Goal: Task Accomplishment & Management: Manage account settings

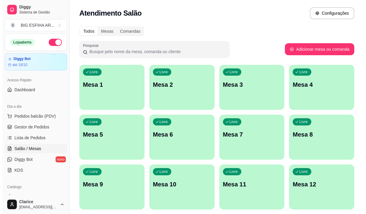
scroll to position [60, 0]
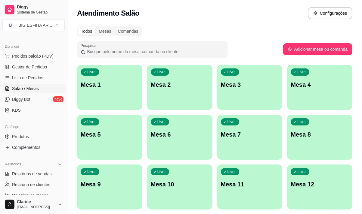
click at [256, 152] on div "Livre Mesa 7" at bounding box center [249, 134] width 65 height 38
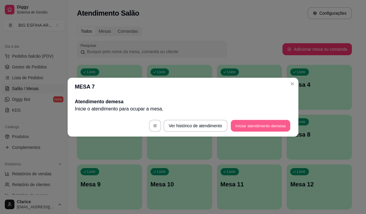
click at [241, 124] on button "Iniciar atendimento de mesa" at bounding box center [261, 126] width 60 height 12
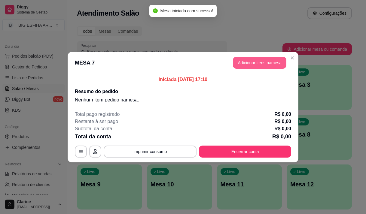
click at [245, 61] on button "Adicionar itens na mesa" at bounding box center [260, 63] width 54 height 12
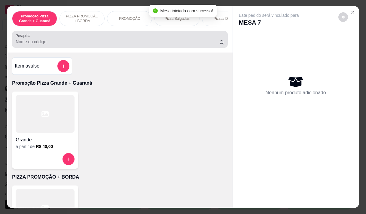
click at [77, 14] on p "PIZZA PROMOÇÃO + BORDA" at bounding box center [82, 19] width 35 height 10
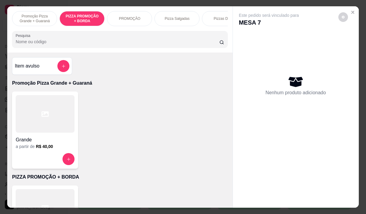
scroll to position [15, 0]
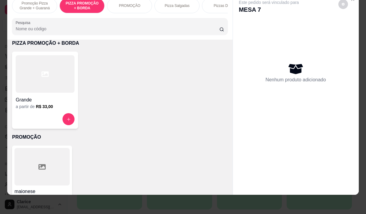
click at [29, 87] on div at bounding box center [45, 74] width 59 height 38
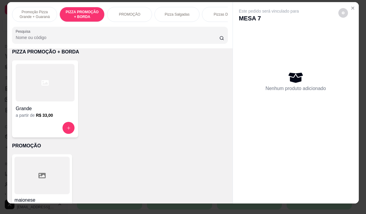
click at [57, 102] on div at bounding box center [45, 83] width 59 height 38
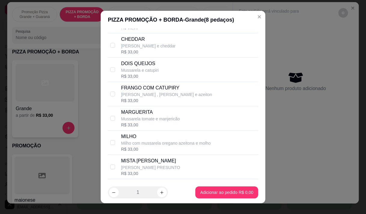
scroll to position [90, 0]
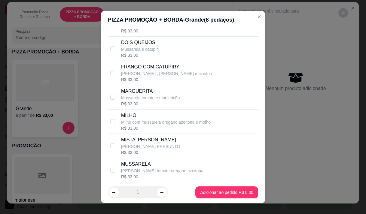
click at [131, 77] on p "[PERSON_NAME] , [PERSON_NAME] e azeiton" at bounding box center [166, 74] width 91 height 6
checkbox input "true"
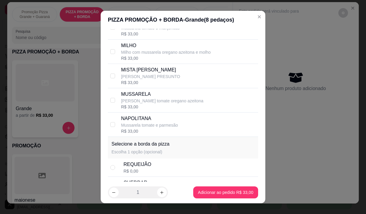
scroll to position [180, 0]
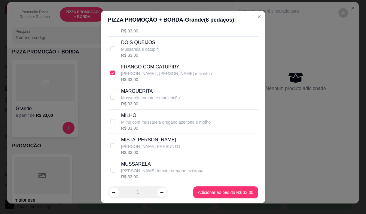
click at [160, 101] on p "Mussarela tomate e manjericão" at bounding box center [150, 98] width 59 height 6
checkbox input "true"
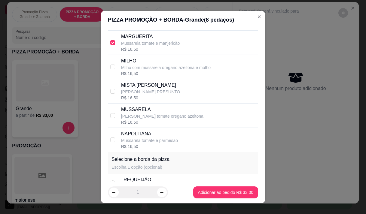
scroll to position [206, 0]
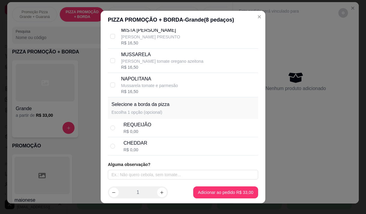
click at [150, 126] on div "REQUEIJÃO R$ 0,00" at bounding box center [190, 127] width 132 height 13
radio input "true"
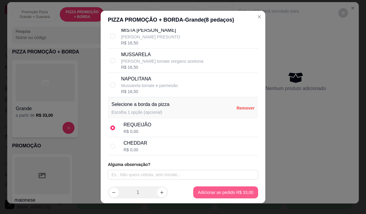
click at [202, 193] on div "maionese R$ 0,50 0" at bounding box center [120, 195] width 216 height 81
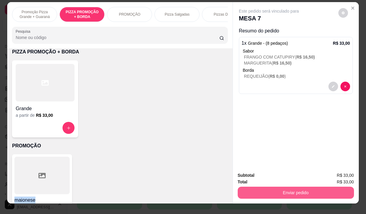
click at [287, 192] on button "Enviar pedido" at bounding box center [296, 193] width 116 height 12
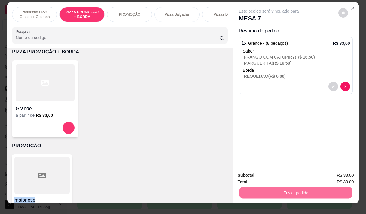
click at [340, 172] on button "Enviar pedido" at bounding box center [338, 175] width 34 height 11
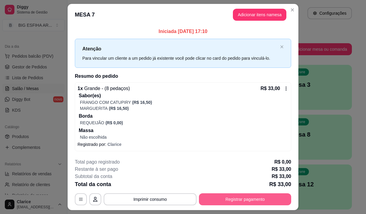
click at [249, 200] on button "Registrar pagamento" at bounding box center [245, 200] width 92 height 12
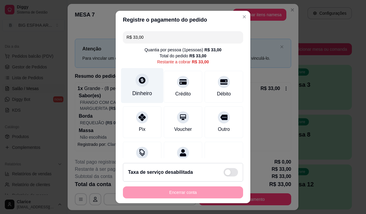
click at [134, 92] on div "Dinheiro" at bounding box center [142, 94] width 20 height 8
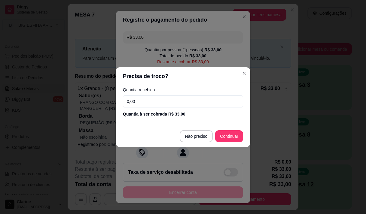
click at [145, 103] on input "0,00" at bounding box center [183, 102] width 120 height 12
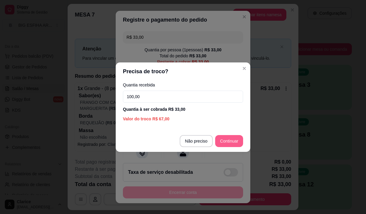
type input "100,00"
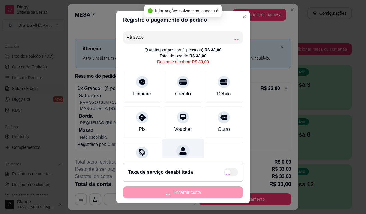
type input "R$ 0,00"
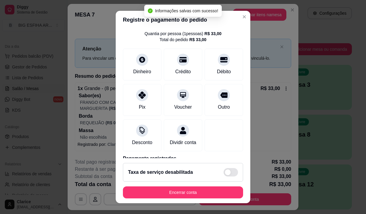
scroll to position [50, 0]
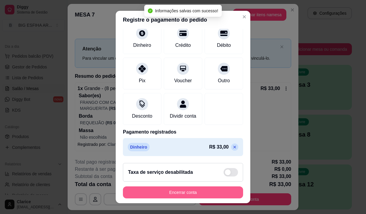
click at [184, 190] on button "Encerrar conta" at bounding box center [183, 193] width 120 height 12
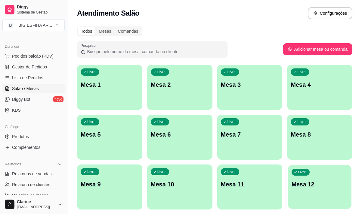
click at [311, 192] on div "Livre Mesa 12" at bounding box center [319, 183] width 63 height 37
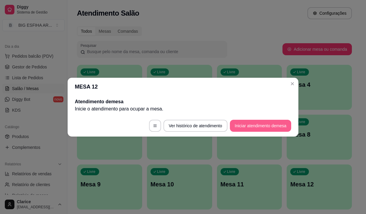
click at [275, 126] on button "Iniciar atendimento de mesa" at bounding box center [260, 126] width 61 height 12
click at [276, 126] on footer "Ver histórico de atendimento Iniciar atendimento de mesa" at bounding box center [183, 126] width 231 height 22
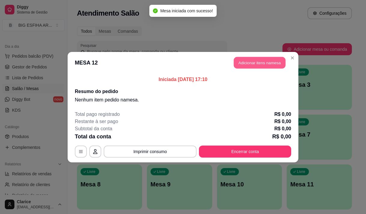
click at [264, 67] on button "Adicionar itens na mesa" at bounding box center [260, 63] width 52 height 12
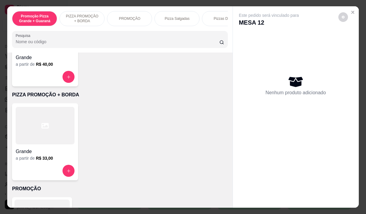
scroll to position [90, 0]
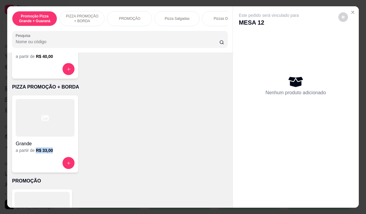
drag, startPoint x: 57, startPoint y: 153, endPoint x: 60, endPoint y: 157, distance: 5.5
click at [60, 157] on div "Grande a partir de R$ 33,00" at bounding box center [45, 134] width 66 height 77
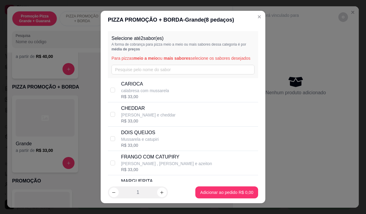
click at [157, 88] on p "CARIOCA" at bounding box center [145, 84] width 48 height 7
checkbox input "true"
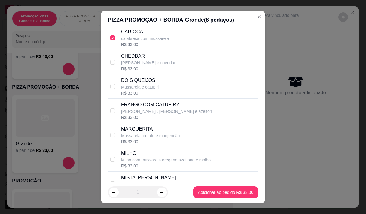
scroll to position [60, 0]
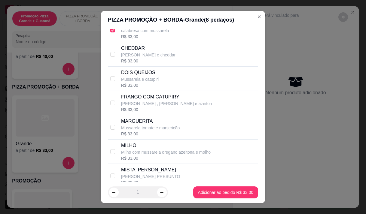
click at [178, 113] on div "R$ 33,00" at bounding box center [166, 110] width 91 height 6
checkbox input "true"
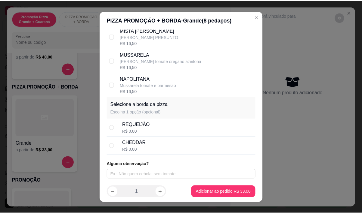
scroll to position [8, 0]
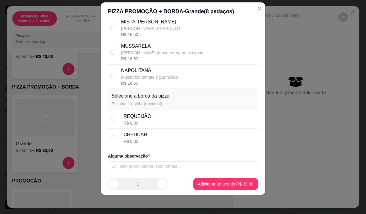
click at [175, 139] on div "CHEDDAR R$ 0,00" at bounding box center [190, 137] width 132 height 13
radio input "true"
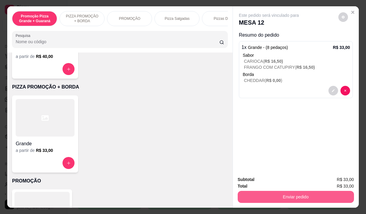
click at [267, 194] on button "Enviar pedido" at bounding box center [296, 197] width 116 height 12
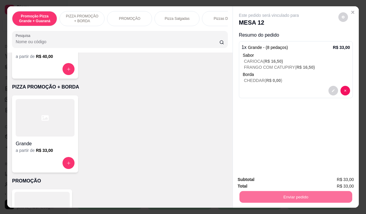
click at [331, 177] on button "Enviar pedido" at bounding box center [338, 179] width 33 height 11
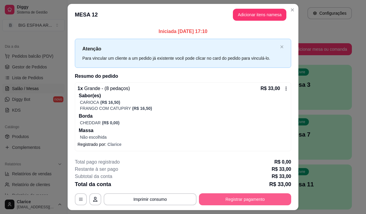
click at [217, 198] on button "Registrar pagamento" at bounding box center [245, 200] width 92 height 12
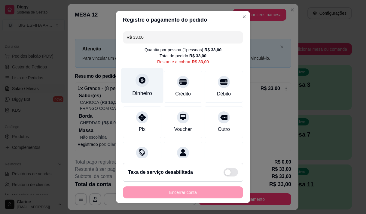
click at [138, 91] on div "Dinheiro" at bounding box center [142, 94] width 20 height 8
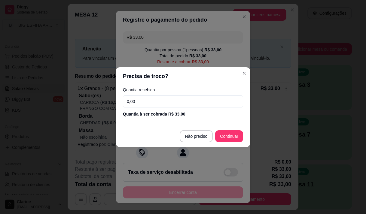
drag, startPoint x: 171, startPoint y: 99, endPoint x: 181, endPoint y: 83, distance: 19.2
click at [172, 98] on input "0,00" at bounding box center [183, 102] width 120 height 12
type input "0,33"
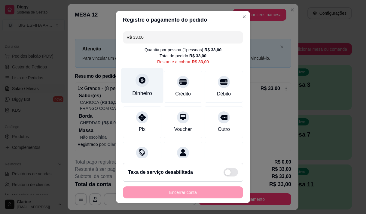
click at [140, 86] on div at bounding box center [142, 80] width 13 height 13
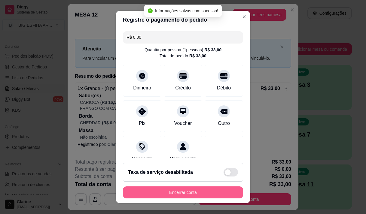
type input "R$ 0,00"
click at [199, 192] on button "Encerrar conta" at bounding box center [183, 193] width 120 height 12
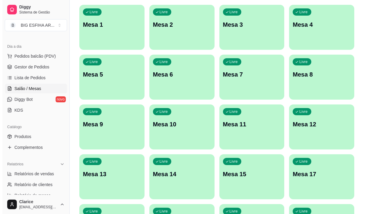
scroll to position [0, 0]
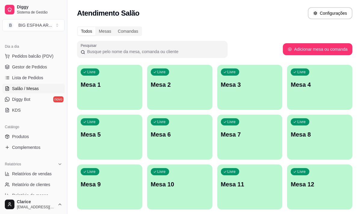
click at [305, 142] on div "Livre Mesa 8" at bounding box center [319, 134] width 65 height 38
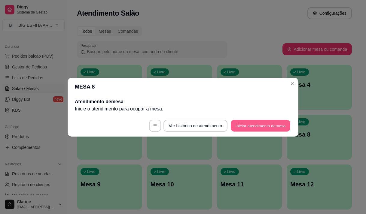
click at [271, 126] on button "Iniciar atendimento de mesa" at bounding box center [261, 126] width 60 height 12
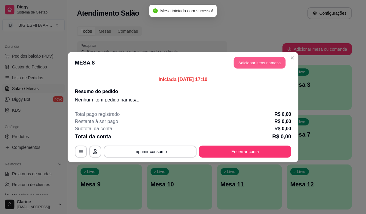
click at [242, 60] on button "Adicionar itens na mesa" at bounding box center [260, 63] width 52 height 12
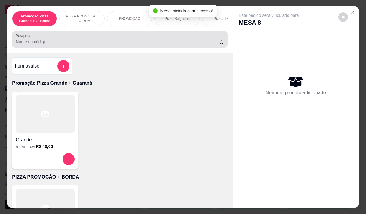
click at [126, 42] on input "Pesquisa" at bounding box center [118, 42] width 204 height 6
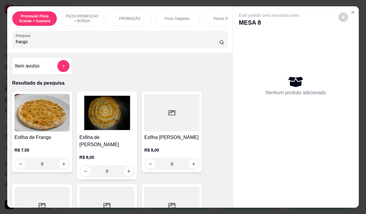
type input "frango"
click at [54, 153] on p "R$ 7,50" at bounding box center [41, 150] width 55 height 6
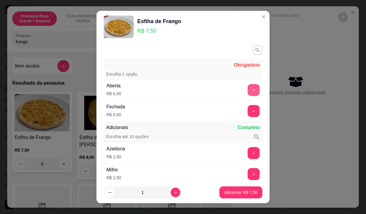
click at [248, 92] on button "+" at bounding box center [254, 90] width 12 height 12
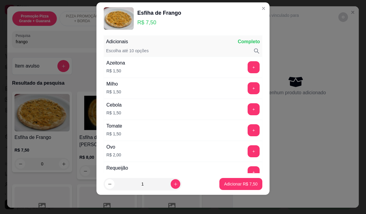
scroll to position [79, 0]
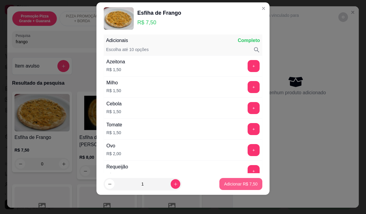
click at [240, 186] on p "Adicionar R$ 7,50" at bounding box center [240, 184] width 33 height 6
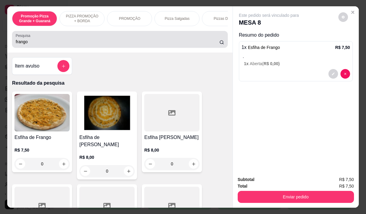
click at [27, 45] on input "frango" at bounding box center [118, 42] width 204 height 6
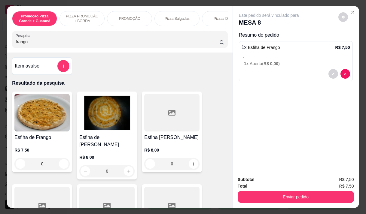
click at [27, 45] on input "frango" at bounding box center [118, 42] width 204 height 6
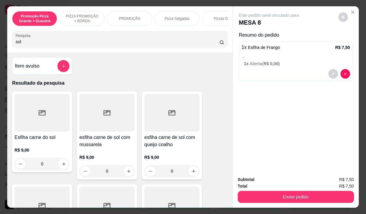
type input "sol"
click at [25, 153] on p "R$ 9,00" at bounding box center [41, 150] width 55 height 6
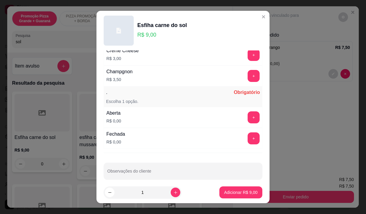
scroll to position [323, 0]
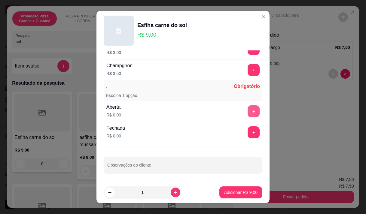
click at [248, 112] on button "+" at bounding box center [254, 112] width 12 height 12
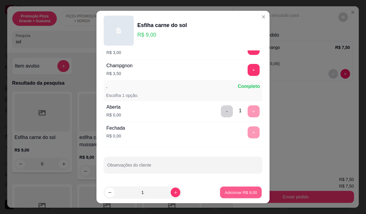
click at [238, 194] on p "Adicionar R$ 9,00" at bounding box center [241, 193] width 32 height 6
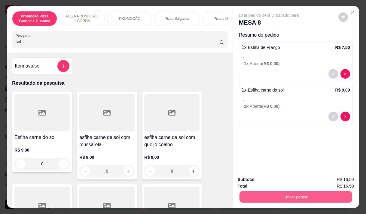
click at [303, 197] on button "Enviar pedido" at bounding box center [295, 197] width 113 height 12
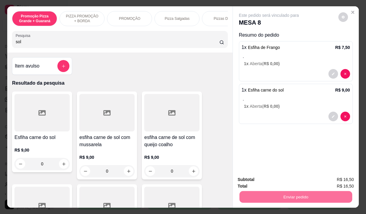
click at [337, 176] on button "Enviar pedido" at bounding box center [338, 179] width 33 height 11
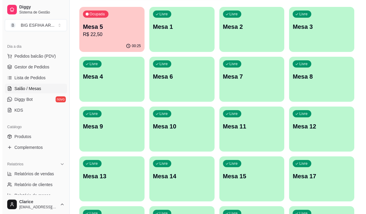
scroll to position [60, 0]
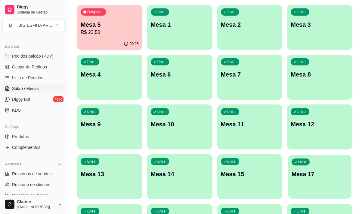
click at [292, 180] on div "Livre Mesa 17" at bounding box center [319, 173] width 63 height 37
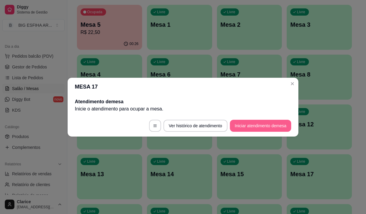
click at [257, 123] on button "Iniciar atendimento de mesa" at bounding box center [260, 126] width 61 height 12
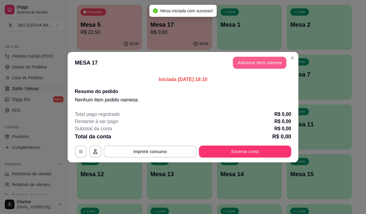
click at [246, 64] on button "Adicionar itens na mesa" at bounding box center [260, 63] width 54 height 12
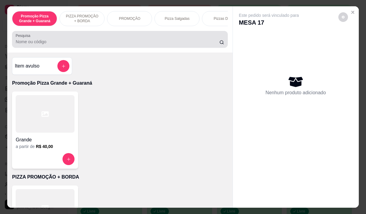
click at [95, 45] on input "Pesquisa" at bounding box center [118, 42] width 204 height 6
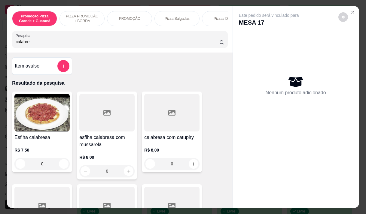
type input "calabre"
click at [160, 149] on div "R$ 8,00 0" at bounding box center [171, 155] width 55 height 29
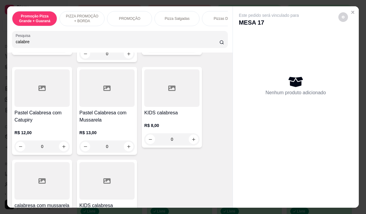
scroll to position [241, 0]
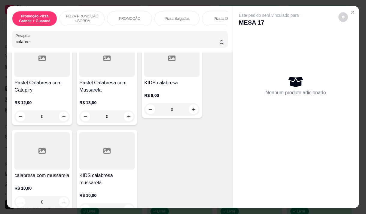
click at [41, 93] on h4 "Pastel Calabresa com Catupiry" at bounding box center [41, 86] width 55 height 14
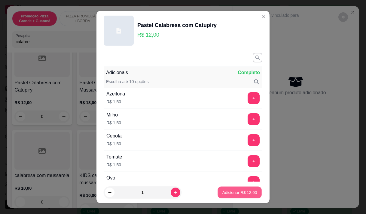
click at [249, 192] on p "Adicionar R$ 12,00" at bounding box center [240, 193] width 35 height 6
type input "1"
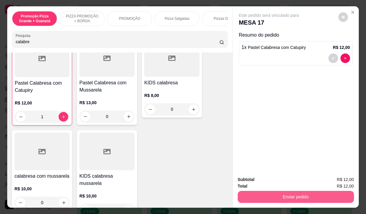
scroll to position [241, 0]
click at [287, 194] on button "Enviar pedido" at bounding box center [295, 197] width 113 height 12
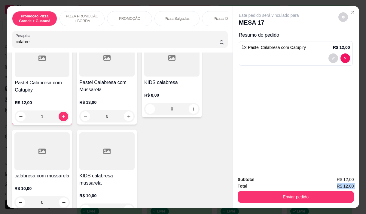
click at [333, 188] on div "Subtotal R$ 12,00 Total R$ 12,00 Enviar pedido" at bounding box center [296, 190] width 116 height 27
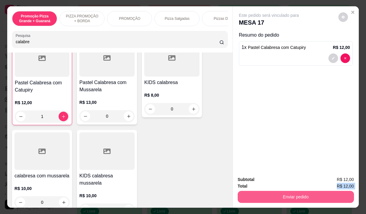
click at [319, 193] on button "Enviar pedido" at bounding box center [296, 197] width 116 height 12
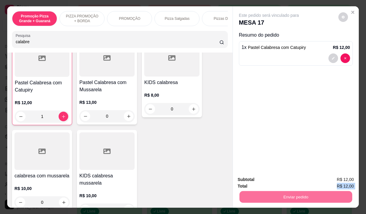
click at [339, 176] on button "Enviar pedido" at bounding box center [338, 179] width 33 height 11
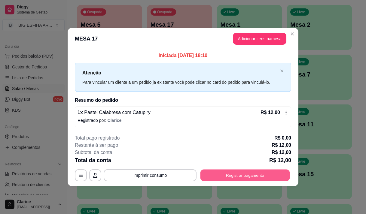
click at [247, 172] on button "Registrar pagamento" at bounding box center [246, 176] width 90 height 12
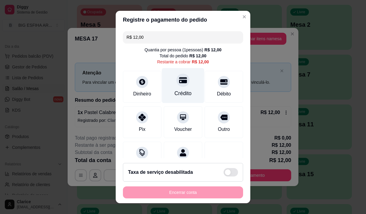
click at [175, 91] on div "Crédito" at bounding box center [183, 94] width 17 height 8
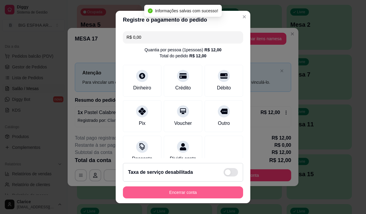
type input "R$ 0,00"
click at [182, 192] on button "Encerrar conta" at bounding box center [183, 193] width 117 height 12
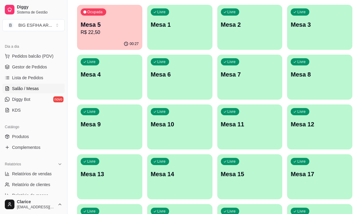
click at [92, 13] on p "Ocupada" at bounding box center [94, 12] width 15 height 5
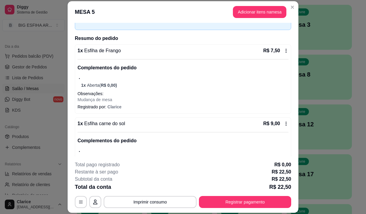
scroll to position [107, 0]
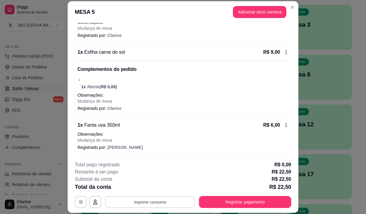
click at [143, 200] on button "Imprimir consumo" at bounding box center [150, 203] width 90 height 12
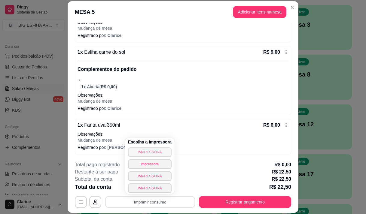
click at [146, 154] on button "IMPRESSORA" at bounding box center [150, 153] width 44 height 10
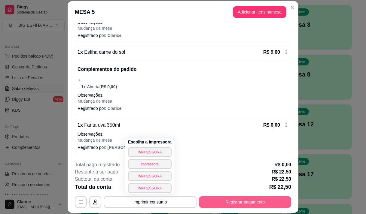
click at [226, 201] on button "Registrar pagamento" at bounding box center [245, 202] width 92 height 12
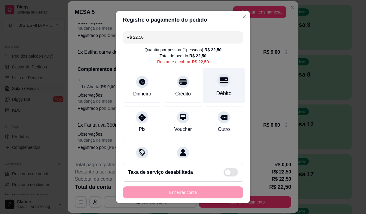
click at [216, 91] on div "Débito" at bounding box center [223, 94] width 15 height 8
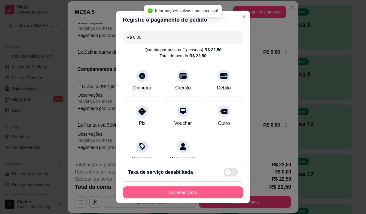
type input "R$ 0,00"
click at [207, 190] on button "Encerrar conta" at bounding box center [183, 193] width 117 height 12
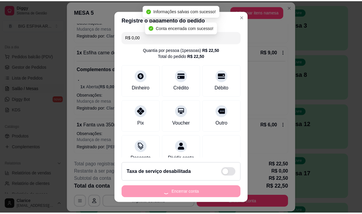
scroll to position [0, 0]
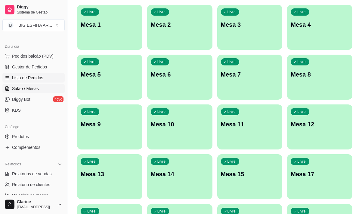
click at [32, 78] on span "Lista de Pedidos" at bounding box center [27, 78] width 31 height 6
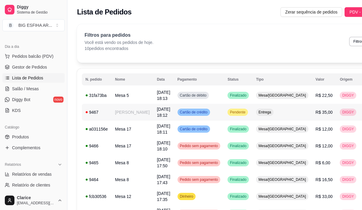
click at [135, 119] on td "[PERSON_NAME]" at bounding box center [132, 112] width 42 height 17
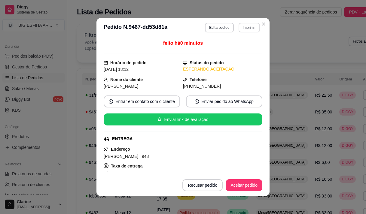
click at [244, 42] on div "feito há 0 minutos" at bounding box center [183, 47] width 159 height 14
click at [245, 28] on button "Imprimir" at bounding box center [249, 27] width 21 height 9
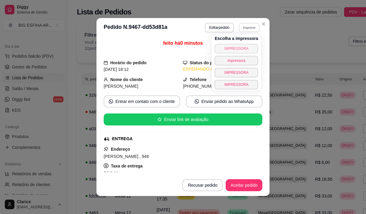
click at [245, 45] on button "IMPRESSORA" at bounding box center [237, 49] width 44 height 10
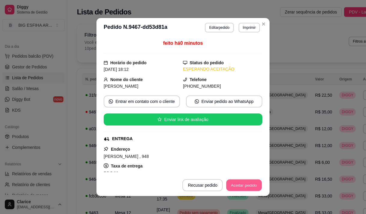
click at [234, 187] on button "Aceitar pedido" at bounding box center [243, 186] width 35 height 12
click at [237, 184] on button "Mover para preparo" at bounding box center [239, 186] width 47 height 12
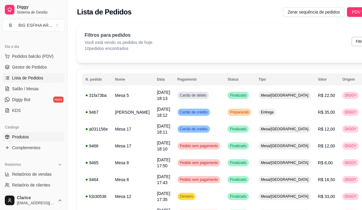
click at [21, 136] on span "Produtos" at bounding box center [20, 137] width 17 height 6
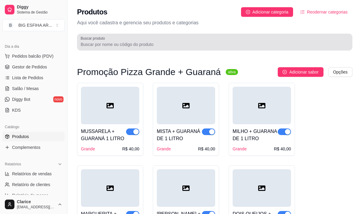
click at [122, 45] on input "Buscar produto" at bounding box center [215, 44] width 268 height 6
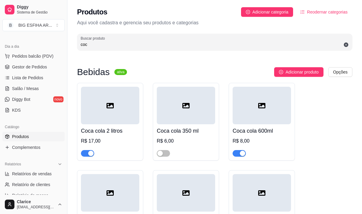
type input "coca"
click at [94, 45] on input "coca" at bounding box center [215, 44] width 268 height 6
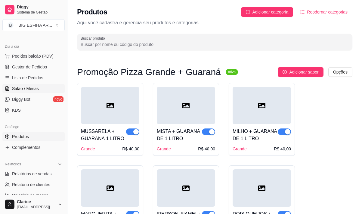
click at [41, 89] on link "Salão / Mesas" at bounding box center [33, 89] width 62 height 10
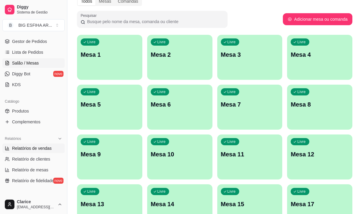
scroll to position [120, 0]
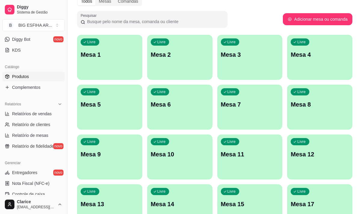
click at [34, 78] on link "Produtos" at bounding box center [33, 77] width 62 height 10
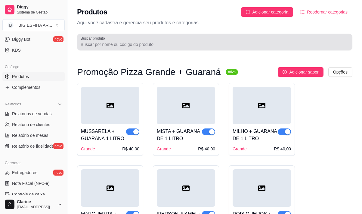
click at [122, 42] on input "Buscar produto" at bounding box center [215, 44] width 268 height 6
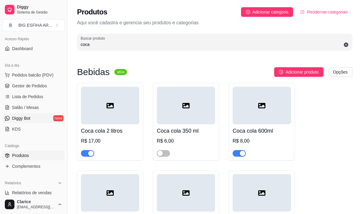
scroll to position [30, 0]
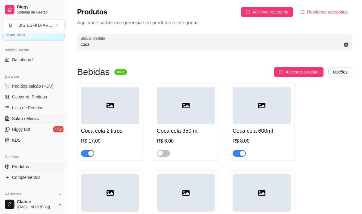
type input "coca"
click at [33, 118] on span "Salão / Mesas" at bounding box center [25, 119] width 27 height 6
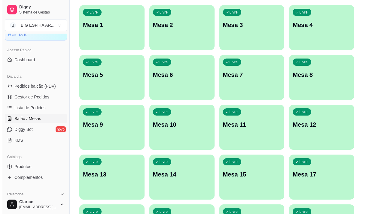
scroll to position [60, 0]
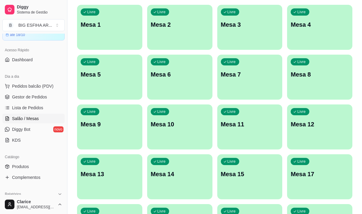
click at [259, 131] on div "Livre Mesa 11" at bounding box center [249, 124] width 65 height 38
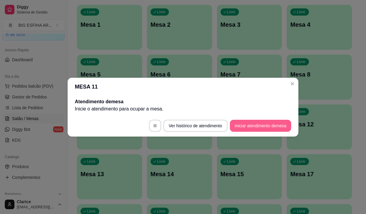
click at [264, 122] on button "Iniciar atendimento de mesa" at bounding box center [260, 126] width 61 height 12
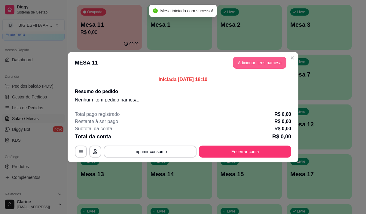
click at [271, 67] on button "Adicionar itens na mesa" at bounding box center [260, 63] width 54 height 12
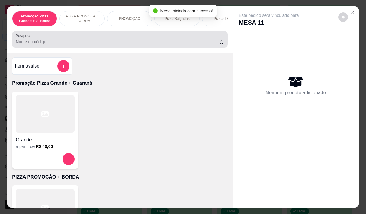
click at [36, 42] on input "Pesquisa" at bounding box center [118, 42] width 204 height 6
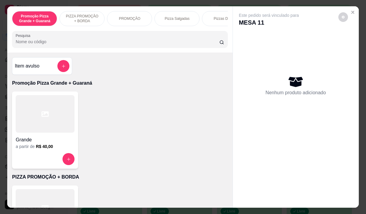
click at [75, 44] on input "Pesquisa" at bounding box center [118, 42] width 204 height 6
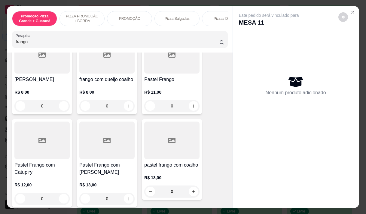
scroll to position [180, 0]
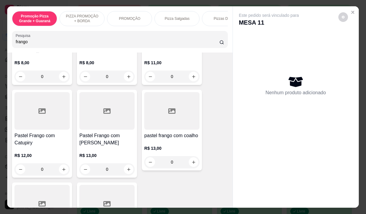
type input "frango"
click at [126, 164] on div "0" at bounding box center [106, 170] width 55 height 12
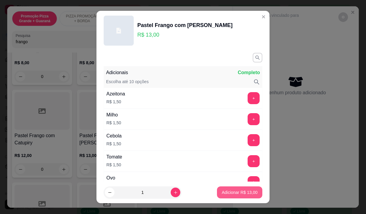
click at [247, 192] on p "Adicionar R$ 13,00" at bounding box center [240, 193] width 36 height 6
type input "1"
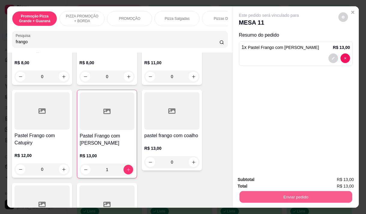
click at [282, 194] on button "Enviar pedido" at bounding box center [295, 197] width 113 height 12
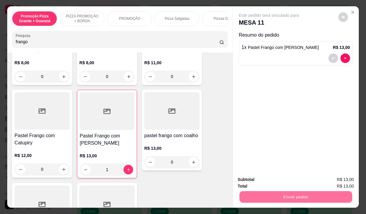
click at [328, 180] on button "Enviar pedido" at bounding box center [338, 179] width 33 height 11
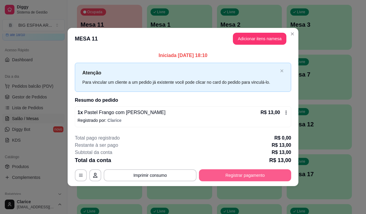
click at [220, 175] on button "Registrar pagamento" at bounding box center [245, 176] width 92 height 12
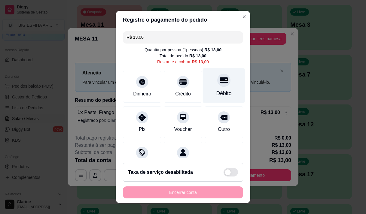
click at [216, 95] on div "Débito" at bounding box center [223, 94] width 15 height 8
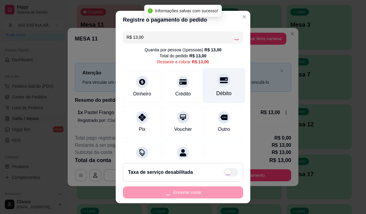
type input "R$ 0,00"
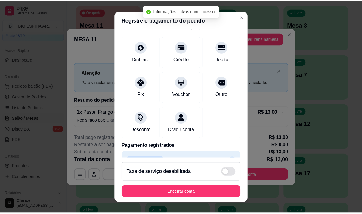
scroll to position [50, 0]
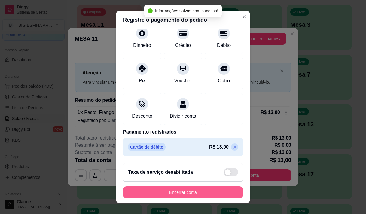
click at [192, 193] on button "Encerrar conta" at bounding box center [183, 193] width 120 height 12
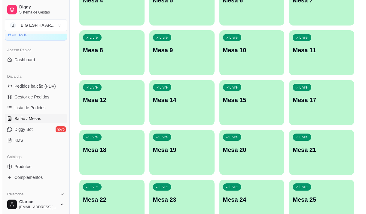
scroll to position [150, 0]
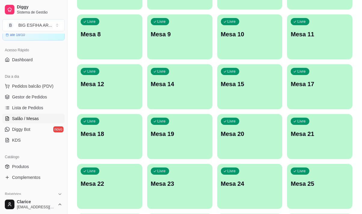
click at [240, 150] on div "Livre Mesa 20" at bounding box center [249, 133] width 65 height 38
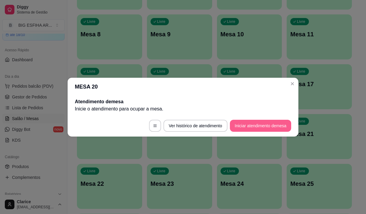
click at [248, 125] on button "Iniciar atendimento de mesa" at bounding box center [260, 126] width 61 height 12
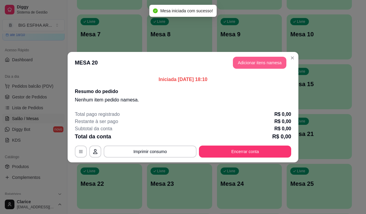
click at [247, 63] on button "Adicionar itens na mesa" at bounding box center [260, 63] width 54 height 12
click at [40, 45] on input "Pesquisa" at bounding box center [118, 42] width 204 height 6
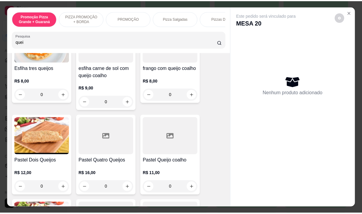
scroll to position [210, 0]
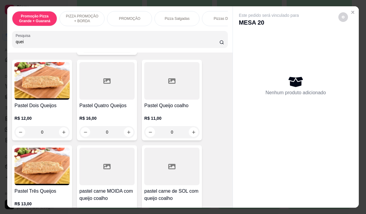
type input "quei"
click at [160, 112] on div "R$ 11,00 0" at bounding box center [171, 123] width 55 height 29
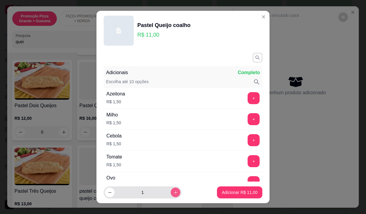
click at [173, 192] on icon "increase-product-quantity" at bounding box center [175, 193] width 5 height 5
type input "2"
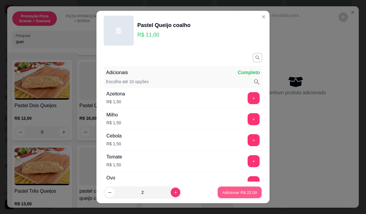
click at [223, 188] on button "Adicionar R$ 22,00" at bounding box center [240, 193] width 44 height 12
type input "2"
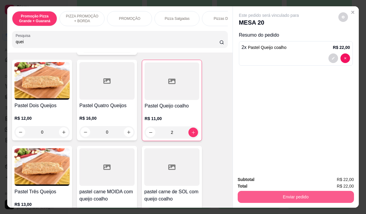
click at [313, 195] on button "Enviar pedido" at bounding box center [296, 197] width 116 height 12
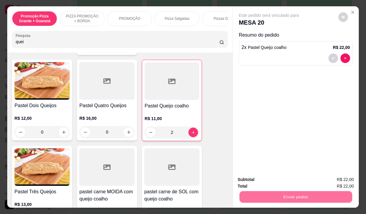
click at [340, 178] on button "Enviar pedido" at bounding box center [338, 179] width 34 height 11
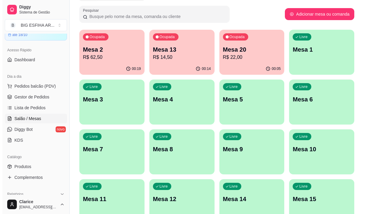
scroll to position [30, 0]
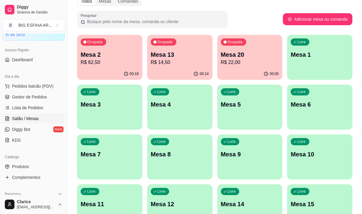
click at [236, 109] on p "Mesa 5" at bounding box center [250, 104] width 58 height 8
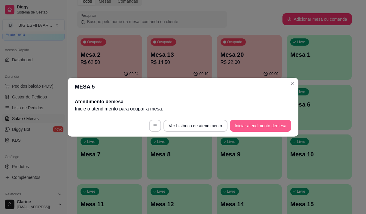
click at [235, 124] on button "Iniciar atendimento de mesa" at bounding box center [260, 126] width 61 height 12
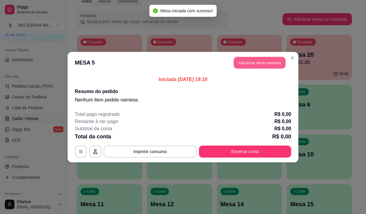
click at [253, 61] on button "Adicionar itens na mesa" at bounding box center [260, 63] width 52 height 12
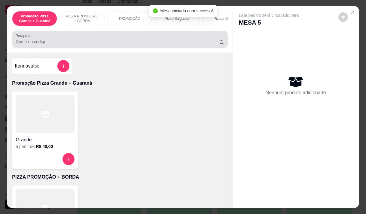
click at [61, 45] on input "Pesquisa" at bounding box center [118, 42] width 204 height 6
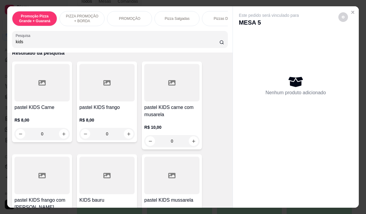
type input "kids"
click at [104, 121] on p "R$ 8,00" at bounding box center [106, 120] width 55 height 6
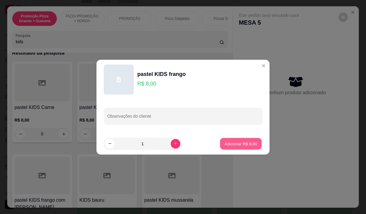
click at [233, 142] on p "Adicionar R$ 8,00" at bounding box center [241, 144] width 32 height 6
type input "1"
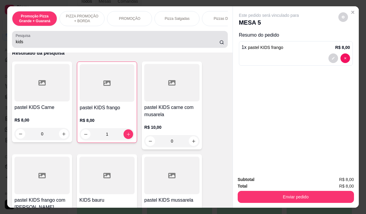
click at [28, 42] on input "kids" at bounding box center [118, 42] width 204 height 6
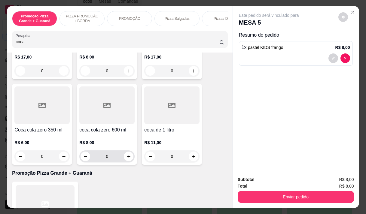
scroll to position [123, 0]
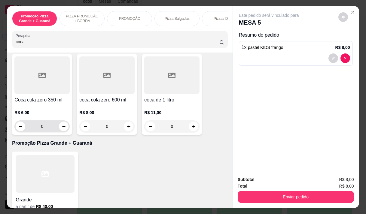
type input "coca"
click at [36, 118] on div "R$ 6,00 0" at bounding box center [41, 121] width 55 height 23
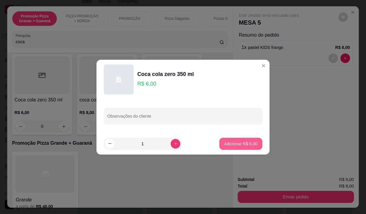
click at [233, 140] on button "Adicionar R$ 6,00" at bounding box center [241, 144] width 43 height 12
type input "1"
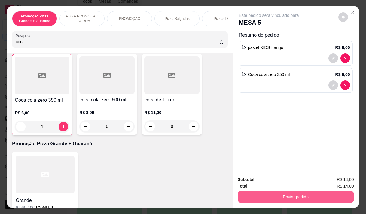
click at [290, 193] on button "Enviar pedido" at bounding box center [296, 197] width 116 height 12
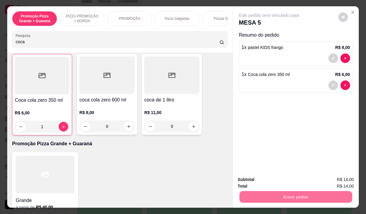
click at [340, 180] on button "Enviar pedido" at bounding box center [338, 179] width 33 height 11
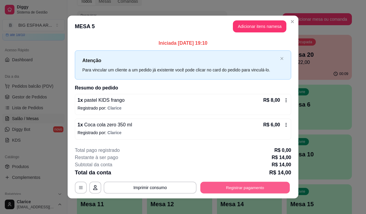
click at [251, 184] on button "Registrar pagamento" at bounding box center [246, 188] width 90 height 12
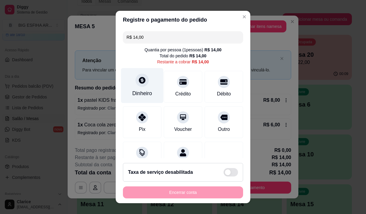
click at [132, 91] on div "Dinheiro" at bounding box center [142, 94] width 20 height 8
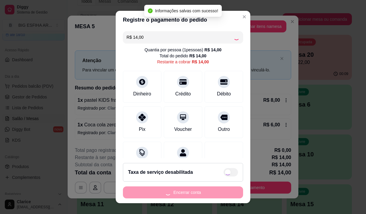
type input "R$ 0,00"
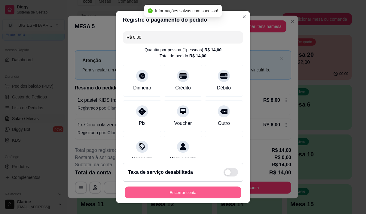
click at [189, 191] on button "Encerrar conta" at bounding box center [183, 193] width 117 height 12
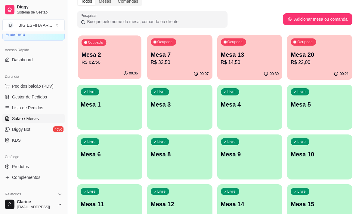
click at [118, 57] on p "Mesa 2" at bounding box center [109, 55] width 56 height 8
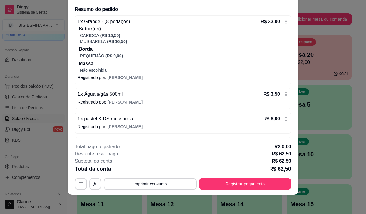
scroll to position [102, 0]
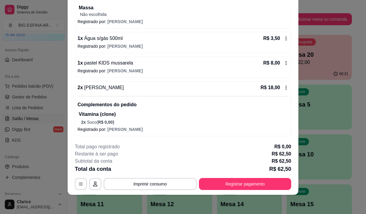
click at [284, 89] on icon at bounding box center [286, 87] width 5 height 5
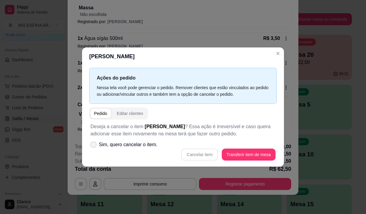
click at [96, 146] on icon at bounding box center [93, 145] width 5 height 4
click at [94, 146] on input "Sim, quero cancelar o item." at bounding box center [92, 148] width 4 height 4
checkbox input "true"
click at [200, 155] on button "Cancelar item" at bounding box center [199, 155] width 37 height 12
click at [200, 155] on div "Cancelar item Transferir item de mesa" at bounding box center [183, 155] width 185 height 12
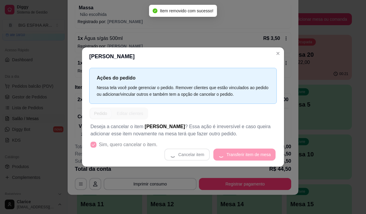
click at [182, 173] on div "Total da conta R$ 44,50" at bounding box center [183, 169] width 216 height 8
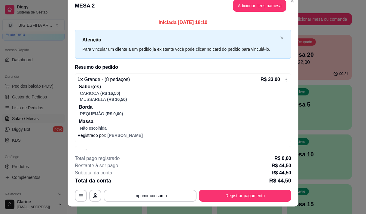
scroll to position [0, 0]
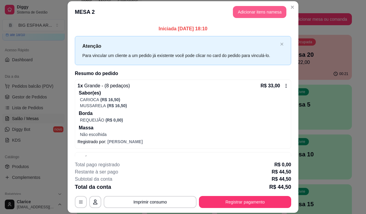
click at [240, 11] on button "Adicionar itens na mesa" at bounding box center [260, 12] width 54 height 12
click at [75, 35] on div "Pesquisa" at bounding box center [120, 39] width 216 height 17
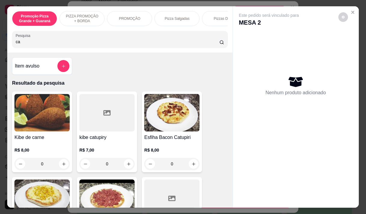
type input "caj"
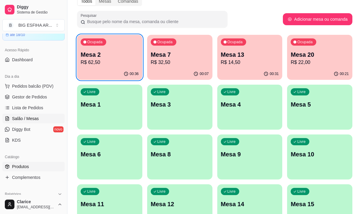
click at [28, 170] on link "Produtos" at bounding box center [33, 167] width 62 height 10
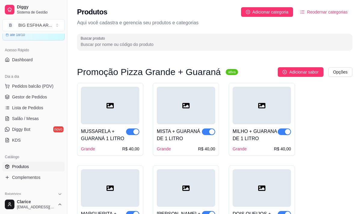
click at [97, 41] on input "Buscar produto" at bounding box center [215, 44] width 268 height 6
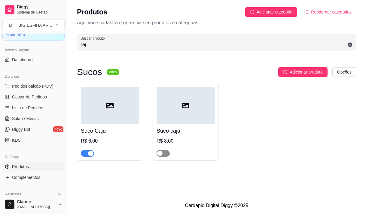
type input "caj"
click at [167, 154] on span "button" at bounding box center [163, 153] width 13 height 7
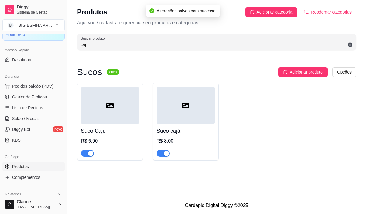
click at [92, 46] on input "caj" at bounding box center [217, 44] width 272 height 6
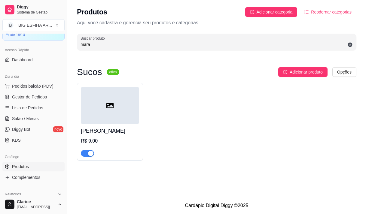
type input "mara"
click at [66, 176] on button "Toggle Sidebar" at bounding box center [67, 107] width 5 height 214
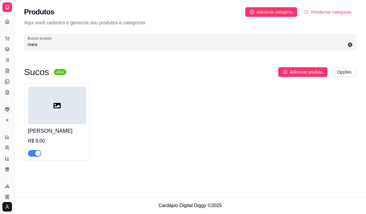
click at [15, 159] on button "Toggle Sidebar" at bounding box center [14, 107] width 5 height 214
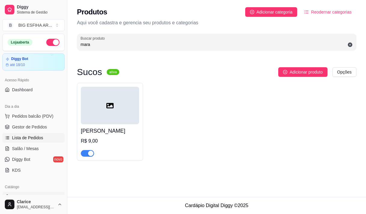
click at [21, 139] on span "Lista de Pedidos" at bounding box center [27, 138] width 31 height 6
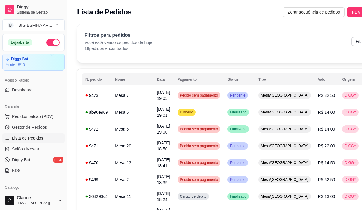
click at [34, 144] on ul "Pedidos balcão (PDV) Gestor de Pedidos Lista de Pedidos Salão / Mesas Diggy Bot…" at bounding box center [33, 144] width 62 height 64
drag, startPoint x: 34, startPoint y: 146, endPoint x: 36, endPoint y: 141, distance: 5.7
click at [34, 146] on span "Salão / Mesas" at bounding box center [25, 149] width 27 height 6
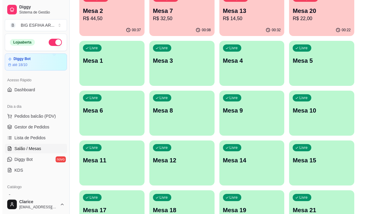
scroll to position [90, 0]
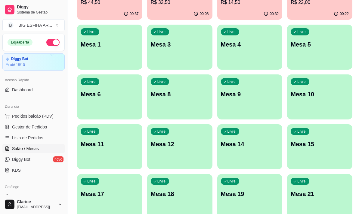
click at [173, 149] on div "Livre Mesa 12" at bounding box center [179, 143] width 65 height 38
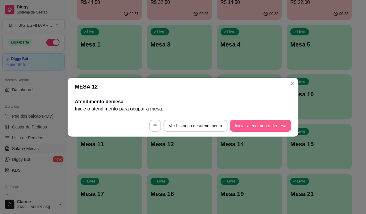
click at [249, 126] on button "Iniciar atendimento de mesa" at bounding box center [260, 126] width 61 height 12
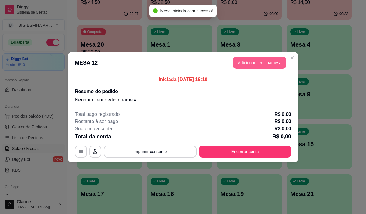
click at [257, 62] on button "Adicionar itens na mesa" at bounding box center [260, 63] width 54 height 12
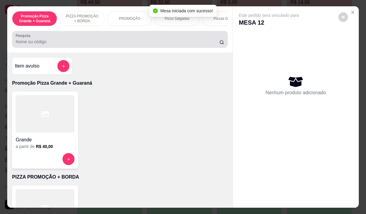
drag, startPoint x: 94, startPoint y: 43, endPoint x: 98, endPoint y: 41, distance: 5.1
click at [95, 42] on input "Pesquisa" at bounding box center [118, 42] width 204 height 6
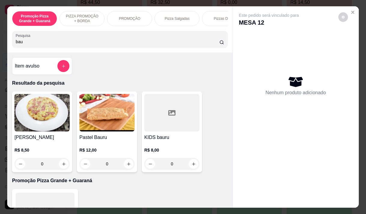
type input "bau"
click at [94, 152] on p "R$ 12,00" at bounding box center [106, 150] width 55 height 6
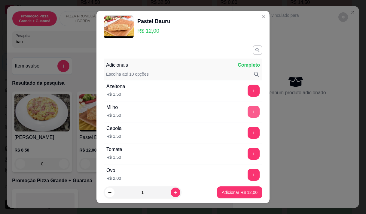
click at [248, 110] on button "+" at bounding box center [254, 112] width 12 height 12
click at [226, 190] on p "Adicionar R$ 13,50" at bounding box center [240, 193] width 36 height 6
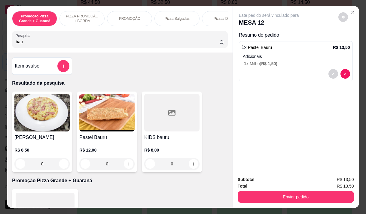
click at [30, 44] on input "bau" at bounding box center [118, 42] width 204 height 6
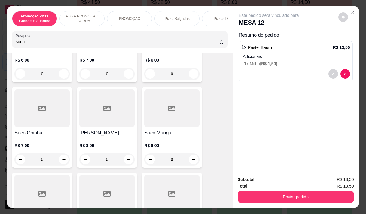
type input "suco"
click at [92, 136] on h4 "[PERSON_NAME]" at bounding box center [106, 133] width 55 height 7
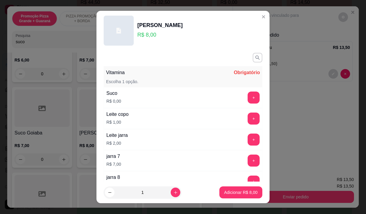
click at [248, 94] on button "+" at bounding box center [254, 98] width 12 height 12
click at [242, 189] on button "Adicionar R$ 8,00" at bounding box center [241, 193] width 42 height 12
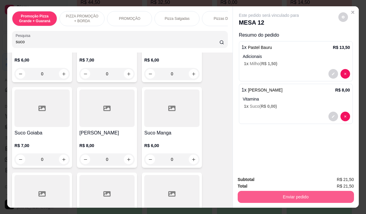
click at [277, 195] on button "Enviar pedido" at bounding box center [296, 197] width 116 height 12
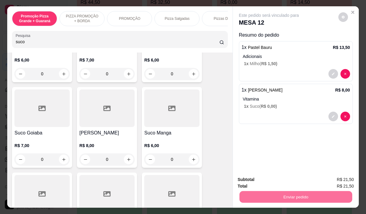
click at [333, 181] on button "Enviar pedido" at bounding box center [338, 179] width 33 height 11
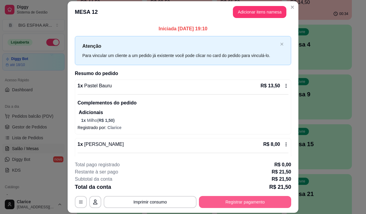
click at [232, 200] on button "Registrar pagamento" at bounding box center [245, 202] width 92 height 12
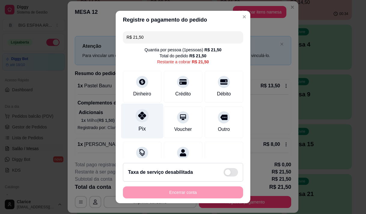
click at [151, 118] on div "Pix" at bounding box center [142, 120] width 42 height 35
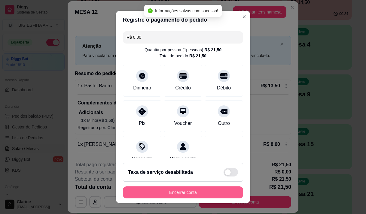
type input "R$ 0,00"
click at [170, 193] on button "Encerrar conta" at bounding box center [183, 193] width 117 height 12
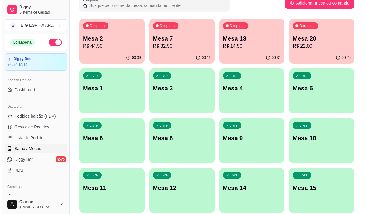
scroll to position [0, 0]
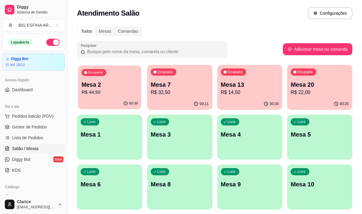
click at [103, 100] on div "00:39" at bounding box center [109, 103] width 63 height 11
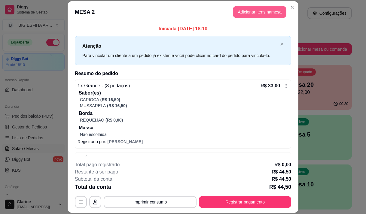
click at [251, 12] on button "Adicionar itens na mesa" at bounding box center [260, 12] width 54 height 12
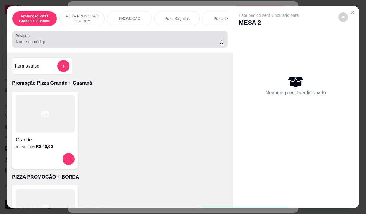
click at [32, 45] on input "Pesquisa" at bounding box center [118, 42] width 204 height 6
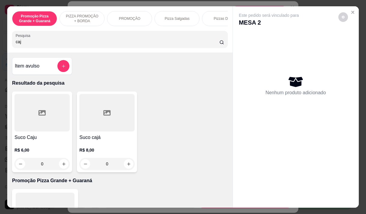
type input "caj"
click at [100, 150] on p "R$ 8,00" at bounding box center [106, 150] width 55 height 6
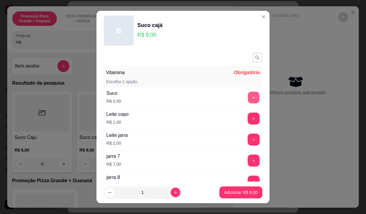
click at [248, 97] on button "+" at bounding box center [254, 98] width 12 height 12
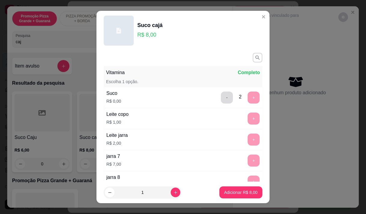
click at [221, 98] on button "-" at bounding box center [227, 98] width 12 height 12
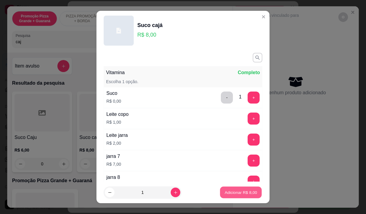
click at [225, 194] on p "Adicionar R$ 8,00" at bounding box center [241, 193] width 32 height 6
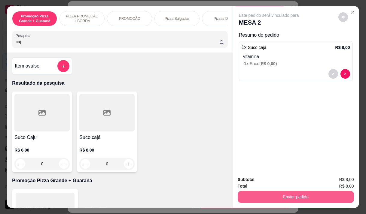
click at [291, 195] on button "Enviar pedido" at bounding box center [296, 197] width 116 height 12
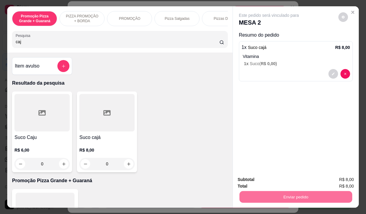
click at [333, 179] on button "Enviar pedido" at bounding box center [338, 179] width 34 height 11
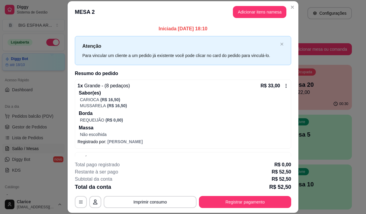
click at [53, 56] on div at bounding box center [57, 55] width 15 height 7
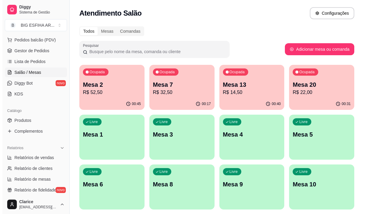
scroll to position [90, 0]
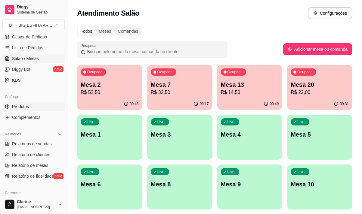
click at [28, 106] on span "Produtos" at bounding box center [20, 107] width 17 height 6
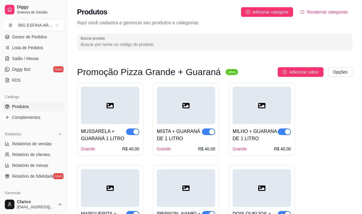
drag, startPoint x: 105, startPoint y: 43, endPoint x: 106, endPoint y: 34, distance: 9.7
click at [105, 37] on div "Buscar produto" at bounding box center [214, 42] width 275 height 17
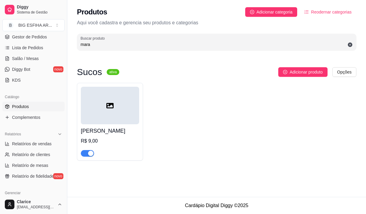
type input "mara"
click at [105, 137] on div "[PERSON_NAME] R$ 9,00" at bounding box center [110, 140] width 58 height 32
click at [85, 154] on span "button" at bounding box center [87, 153] width 13 height 7
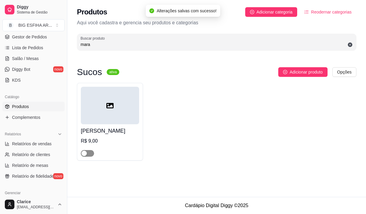
click at [87, 152] on button "button" at bounding box center [87, 153] width 13 height 7
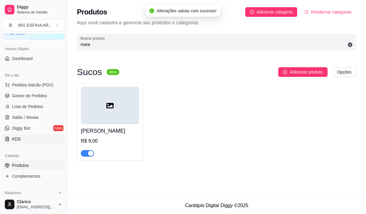
scroll to position [30, 0]
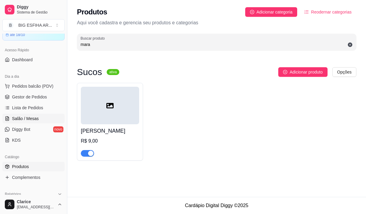
click at [34, 115] on link "Salão / Mesas" at bounding box center [33, 119] width 62 height 10
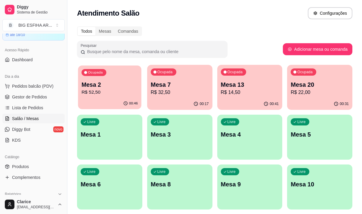
click at [109, 91] on p "R$ 52,50" at bounding box center [109, 92] width 56 height 7
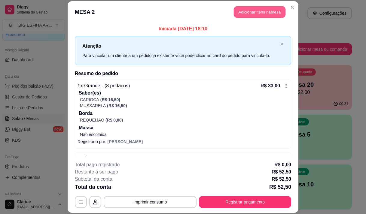
click at [262, 14] on button "Adicionar itens na mesa" at bounding box center [260, 12] width 52 height 12
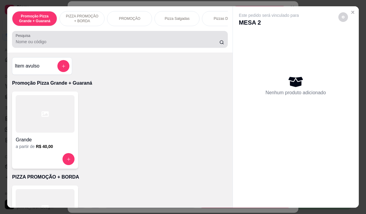
click at [94, 43] on input "Pesquisa" at bounding box center [118, 42] width 204 height 6
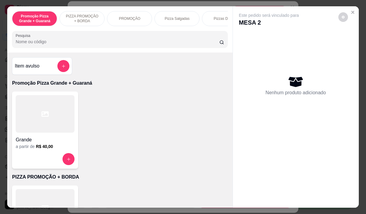
click at [64, 43] on input "Pesquisa" at bounding box center [118, 42] width 204 height 6
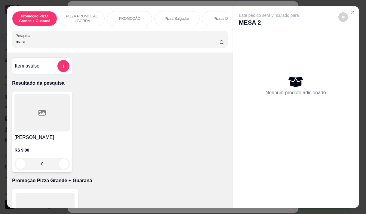
type input "mara"
click at [47, 140] on h4 "[PERSON_NAME]" at bounding box center [41, 137] width 55 height 7
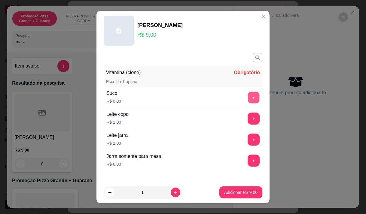
click at [248, 95] on button "+" at bounding box center [254, 98] width 12 height 12
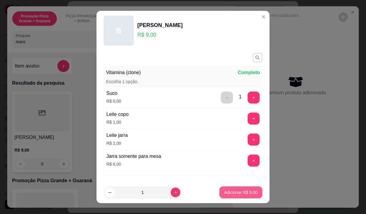
click at [230, 192] on p "Adicionar R$ 9,00" at bounding box center [240, 193] width 33 height 6
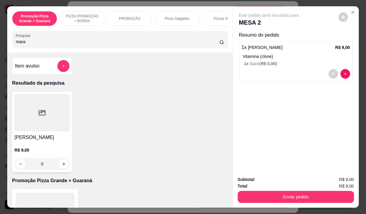
scroll to position [132, 0]
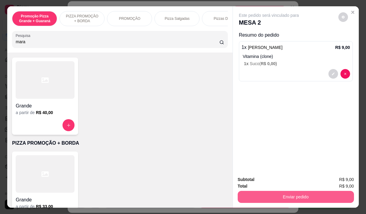
click at [316, 191] on button "Enviar pedido" at bounding box center [296, 197] width 116 height 12
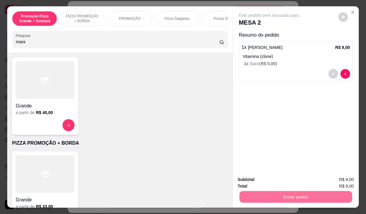
click at [338, 181] on button "Enviar pedido" at bounding box center [338, 179] width 33 height 11
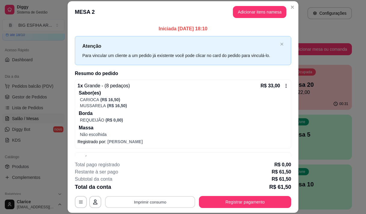
click at [162, 206] on button "Imprimir consumo" at bounding box center [150, 203] width 90 height 12
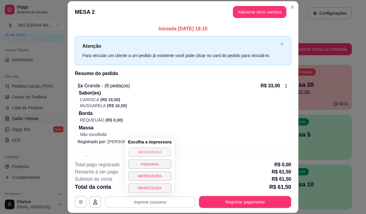
click at [135, 153] on button "IMPRESSORA" at bounding box center [150, 152] width 42 height 9
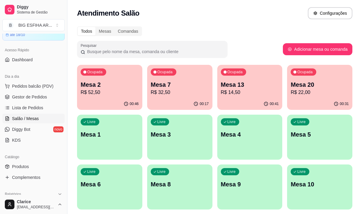
click at [308, 93] on p "R$ 22,00" at bounding box center [319, 92] width 58 height 7
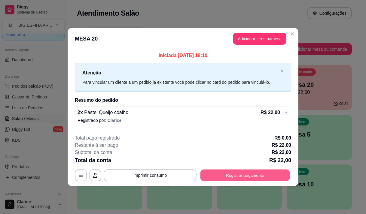
click at [218, 176] on button "Registrar pagamento" at bounding box center [246, 176] width 90 height 12
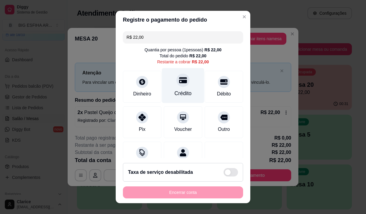
click at [175, 91] on div "Crédito" at bounding box center [183, 94] width 17 height 8
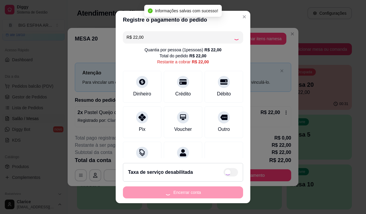
type input "R$ 0,00"
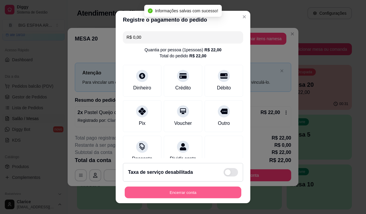
click at [196, 193] on button "Encerrar conta" at bounding box center [183, 193] width 117 height 12
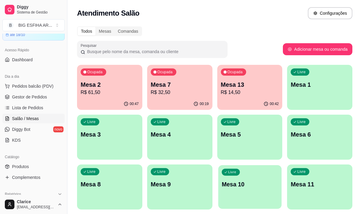
click at [241, 198] on div "Livre Mesa 10" at bounding box center [249, 183] width 63 height 37
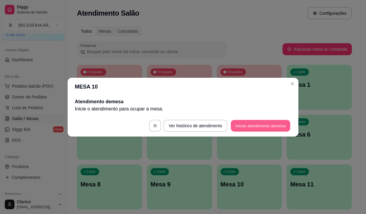
click at [255, 121] on button "Iniciar atendimento de mesa" at bounding box center [261, 126] width 60 height 12
click at [255, 122] on button "Iniciar atendimento de mesa" at bounding box center [261, 126] width 60 height 12
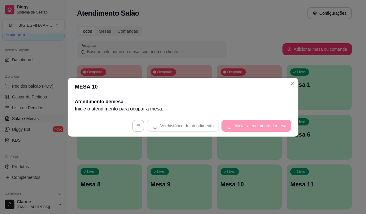
click at [255, 124] on footer "Ver histórico de atendimento Iniciar atendimento de mesa" at bounding box center [183, 126] width 231 height 22
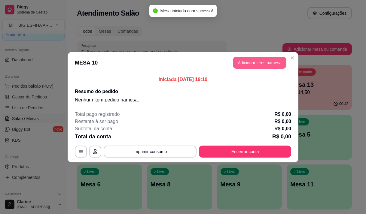
click at [261, 62] on button "Adicionar itens na mesa" at bounding box center [260, 63] width 54 height 12
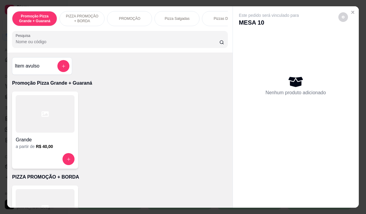
click at [115, 45] on input "Pesquisa" at bounding box center [118, 42] width 204 height 6
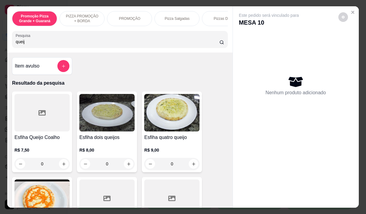
type input "queij"
click at [36, 153] on p "R$ 7,50" at bounding box center [41, 150] width 55 height 6
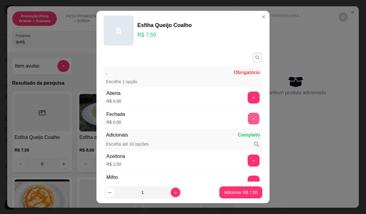
click at [248, 117] on button "+" at bounding box center [254, 119] width 12 height 12
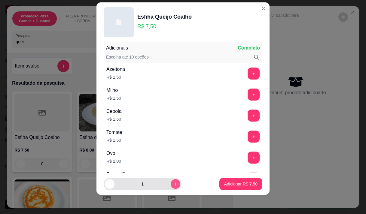
click at [173, 183] on icon "increase-product-quantity" at bounding box center [175, 184] width 5 height 5
type input "2"
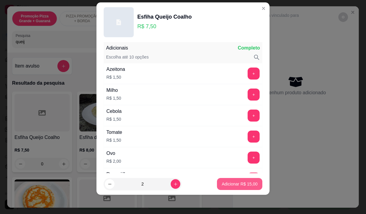
click at [222, 185] on p "Adicionar R$ 15,00" at bounding box center [240, 184] width 36 height 6
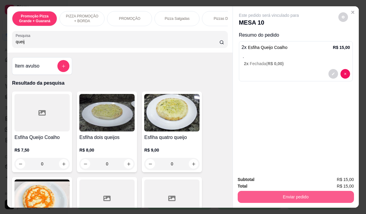
click at [310, 195] on button "Enviar pedido" at bounding box center [296, 197] width 116 height 12
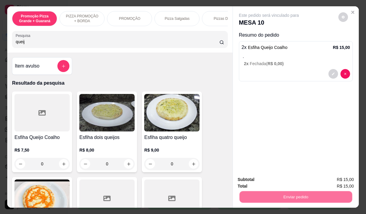
click at [335, 180] on button "Enviar pedido" at bounding box center [338, 179] width 34 height 11
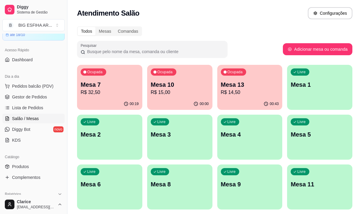
click at [107, 88] on p "Mesa 7" at bounding box center [110, 85] width 58 height 8
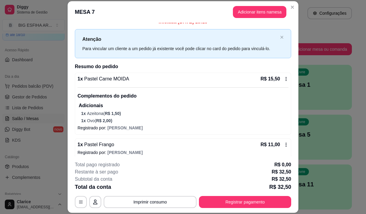
scroll to position [0, 0]
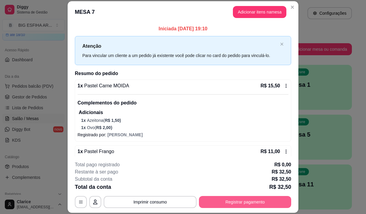
click at [240, 200] on button "Registrar pagamento" at bounding box center [245, 202] width 92 height 12
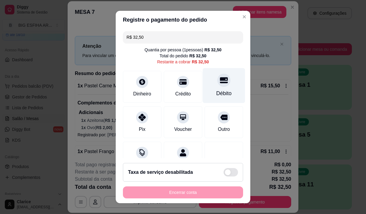
click at [220, 88] on div "Débito" at bounding box center [224, 85] width 42 height 35
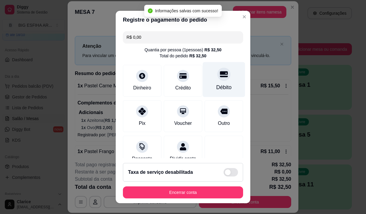
type input "R$ 0,00"
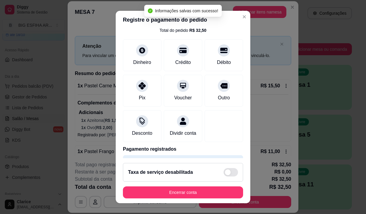
scroll to position [50, 0]
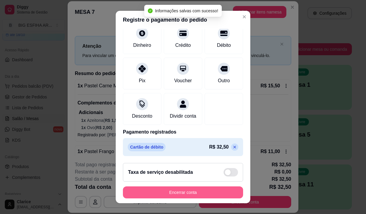
click at [176, 194] on button "Encerrar conta" at bounding box center [183, 193] width 120 height 12
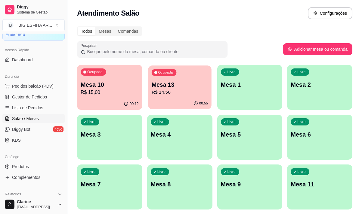
click at [180, 88] on p "Mesa 13" at bounding box center [180, 85] width 56 height 8
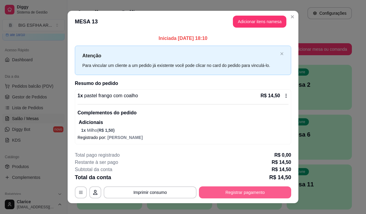
click at [245, 191] on button "Registrar pagamento" at bounding box center [245, 193] width 92 height 12
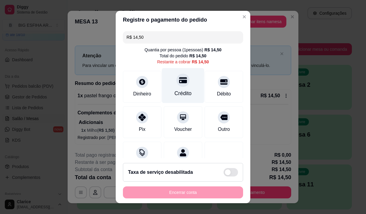
click at [176, 94] on div "Crédito" at bounding box center [183, 94] width 17 height 8
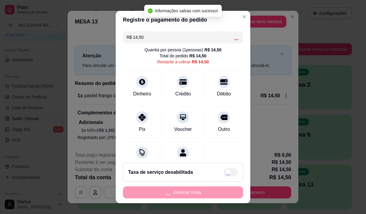
type input "R$ 0,00"
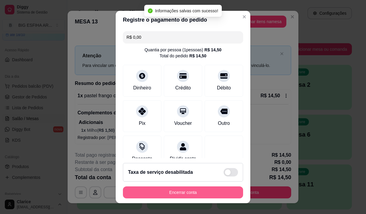
click at [163, 190] on button "Encerrar conta" at bounding box center [183, 193] width 120 height 12
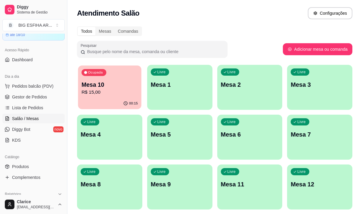
click at [115, 101] on div "00:15" at bounding box center [109, 103] width 63 height 11
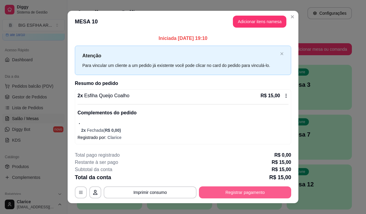
click at [239, 192] on button "Registrar pagamento" at bounding box center [245, 193] width 92 height 12
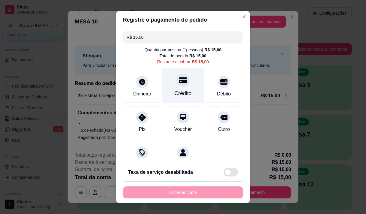
click at [175, 94] on div "Crédito" at bounding box center [183, 94] width 17 height 8
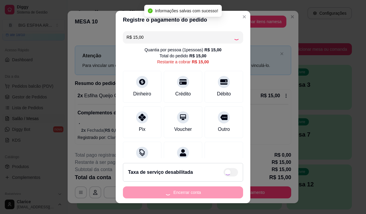
type input "R$ 0,00"
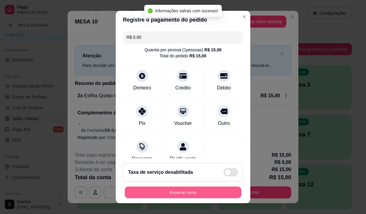
click at [172, 194] on button "Encerrar conta" at bounding box center [183, 193] width 117 height 12
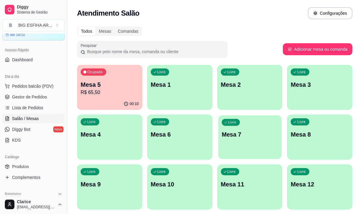
click at [242, 138] on p "Mesa 7" at bounding box center [249, 135] width 56 height 8
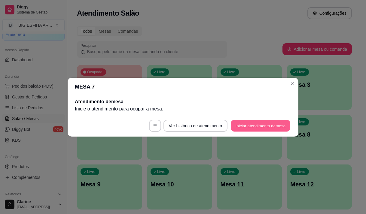
click at [249, 124] on button "Iniciar atendimento de mesa" at bounding box center [261, 126] width 60 height 12
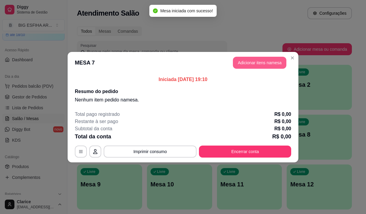
click at [247, 63] on button "Adicionar itens na mesa" at bounding box center [260, 63] width 54 height 12
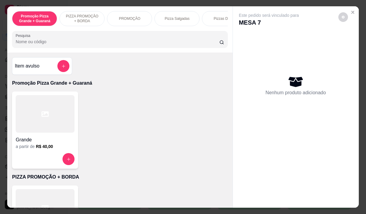
scroll to position [0, 189]
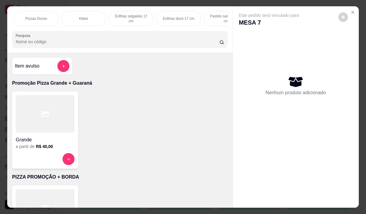
click at [57, 29] on div "Promoção Pizza Grande + Guaraná PIZZA PROMOÇÃO + BORDA PROMOÇÃO Pizza Salgadas …" at bounding box center [119, 29] width 225 height 46
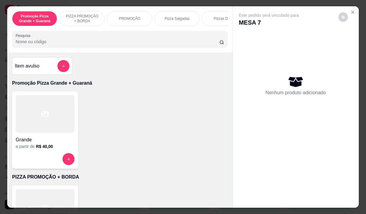
click at [183, 16] on p "Pizza Salgadas" at bounding box center [177, 18] width 25 height 5
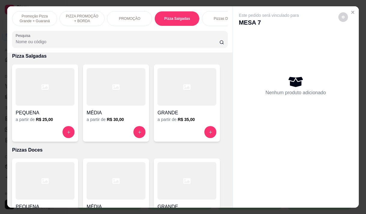
scroll to position [15, 0]
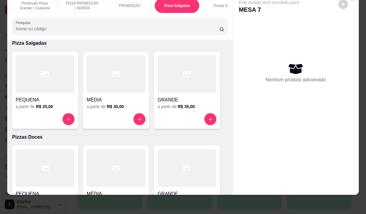
click at [171, 93] on div at bounding box center [187, 74] width 59 height 38
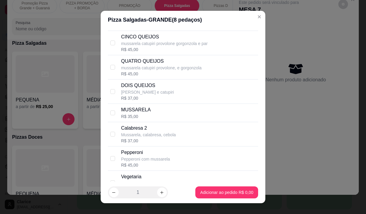
scroll to position [692, 0]
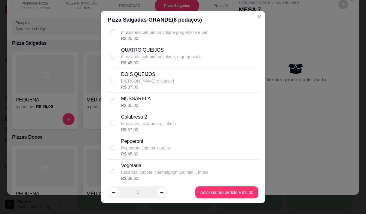
click at [164, 107] on div "MUSSARELA R$ 35,00" at bounding box center [188, 101] width 135 height 13
checkbox input "true"
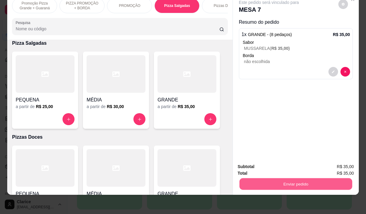
click at [277, 181] on button "Enviar pedido" at bounding box center [295, 184] width 113 height 12
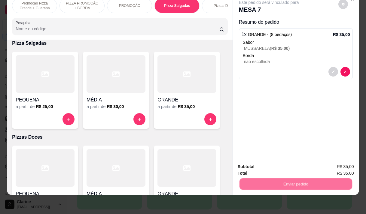
click at [333, 167] on button "Enviar pedido" at bounding box center [338, 164] width 34 height 11
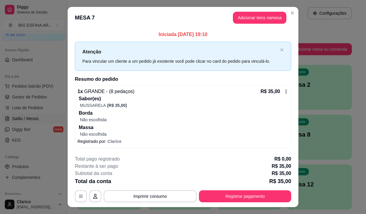
click at [271, 194] on button "Registrar pagamento" at bounding box center [245, 197] width 92 height 12
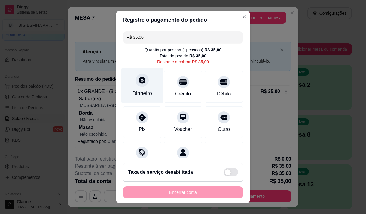
click at [140, 87] on div "Dinheiro" at bounding box center [142, 85] width 42 height 35
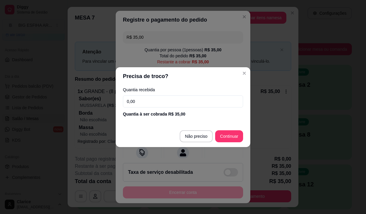
click at [148, 100] on input "0,00" at bounding box center [183, 102] width 120 height 12
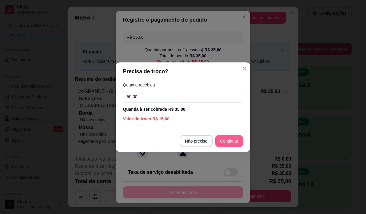
type input "50,00"
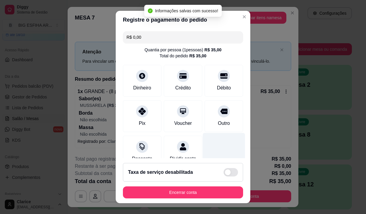
type input "R$ 0,00"
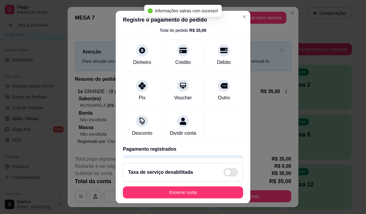
scroll to position [50, 0]
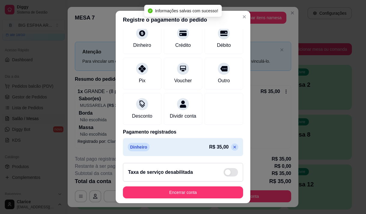
click at [193, 190] on button "Encerrar conta" at bounding box center [183, 193] width 120 height 12
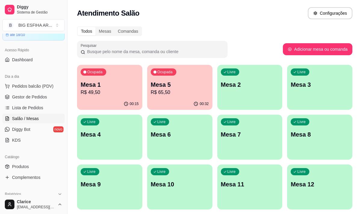
click at [111, 92] on p "R$ 49,50" at bounding box center [110, 92] width 58 height 7
click at [156, 101] on div "00:32" at bounding box center [179, 104] width 65 height 12
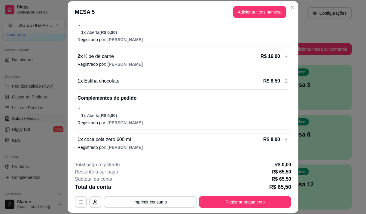
scroll to position [18, 0]
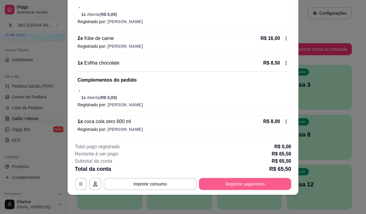
click at [229, 182] on button "Registrar pagamento" at bounding box center [245, 184] width 92 height 12
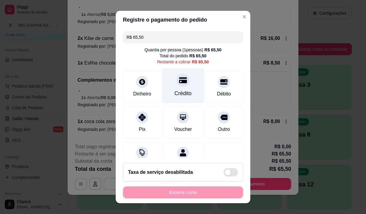
click at [178, 88] on div "Crédito" at bounding box center [183, 85] width 42 height 35
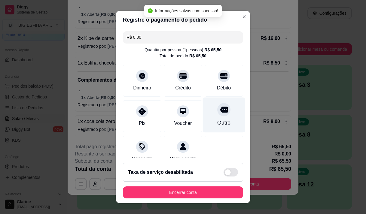
type input "R$ 0,00"
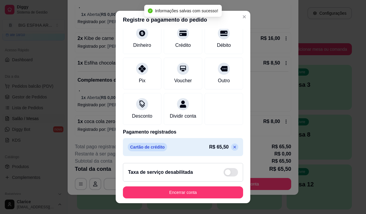
scroll to position [50, 0]
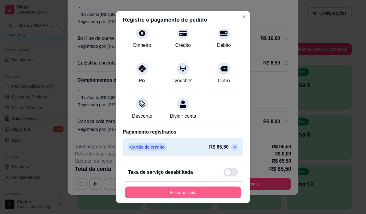
click at [175, 194] on button "Encerrar conta" at bounding box center [183, 193] width 117 height 12
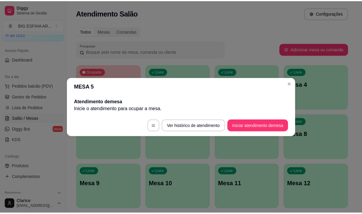
scroll to position [0, 0]
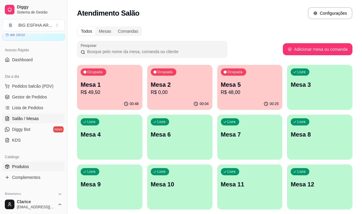
click at [28, 166] on span "Produtos" at bounding box center [20, 167] width 17 height 6
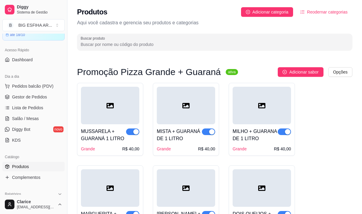
click at [118, 42] on input "Buscar produto" at bounding box center [215, 44] width 268 height 6
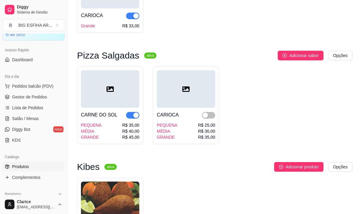
scroll to position [120, 0]
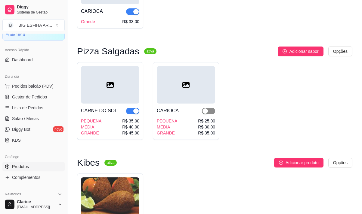
type input "car"
click at [209, 110] on button "button" at bounding box center [208, 111] width 13 height 7
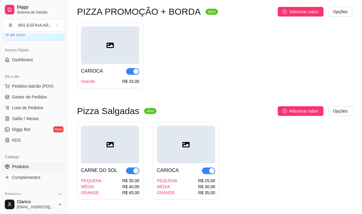
scroll to position [0, 0]
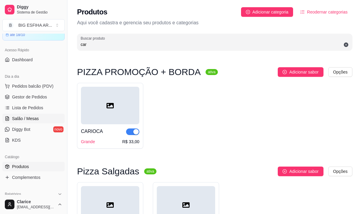
click at [27, 118] on span "Salão / Mesas" at bounding box center [25, 119] width 27 height 6
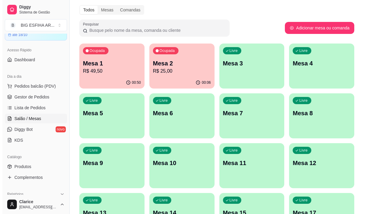
scroll to position [30, 0]
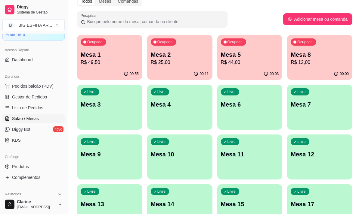
click at [110, 64] on p "R$ 49,50" at bounding box center [110, 62] width 58 height 7
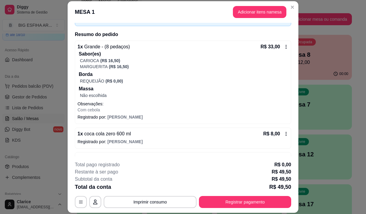
scroll to position [92, 0]
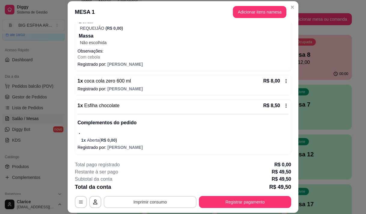
click at [147, 200] on button "Imprimir consumo" at bounding box center [150, 202] width 93 height 12
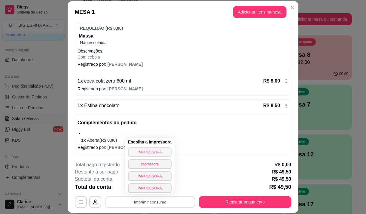
click at [152, 151] on button "IMPRESSORA" at bounding box center [150, 153] width 44 height 10
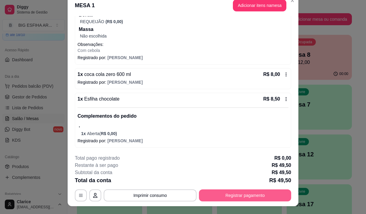
scroll to position [18, 0]
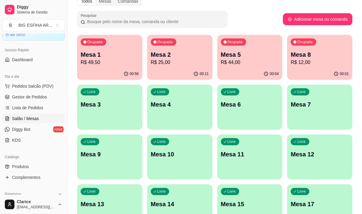
click at [98, 65] on p "R$ 49,50" at bounding box center [110, 62] width 58 height 7
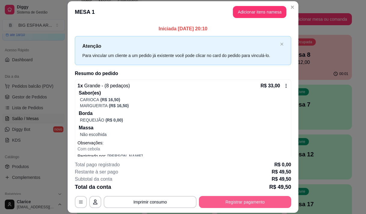
click at [240, 201] on button "Registrar pagamento" at bounding box center [245, 202] width 92 height 12
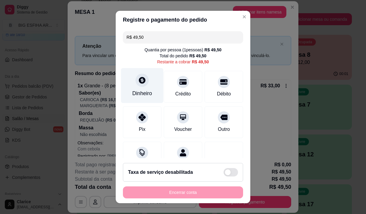
click at [142, 81] on icon at bounding box center [142, 80] width 8 height 8
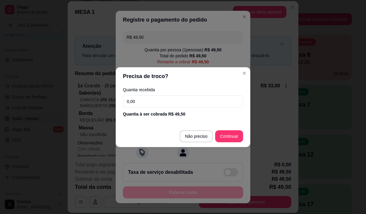
click at [143, 98] on input "0,00" at bounding box center [183, 102] width 120 height 12
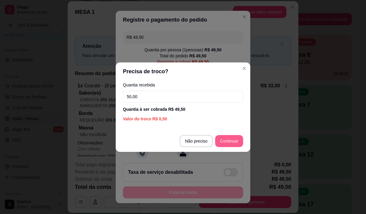
type input "50,00"
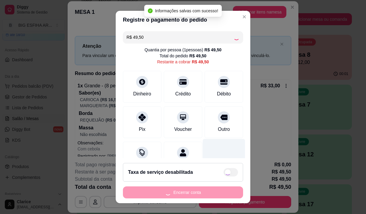
type input "R$ 0,00"
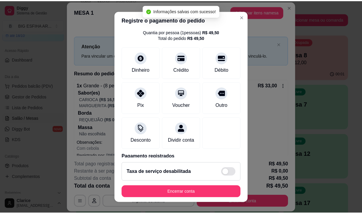
scroll to position [50, 0]
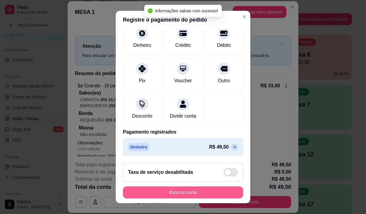
click at [189, 193] on button "Encerrar conta" at bounding box center [183, 193] width 120 height 12
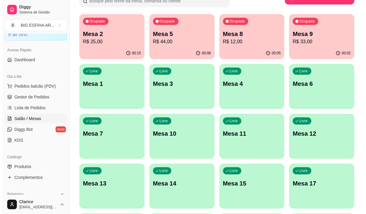
scroll to position [60, 0]
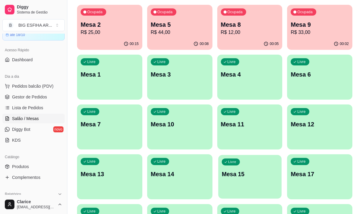
click at [239, 174] on p "Mesa 15" at bounding box center [249, 174] width 56 height 8
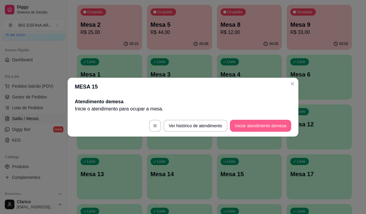
click at [259, 124] on button "Iniciar atendimento de mesa" at bounding box center [260, 126] width 61 height 12
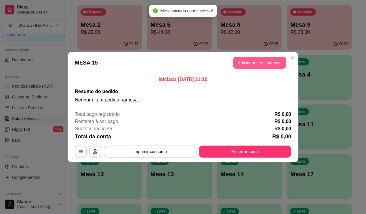
click at [250, 63] on button "Adicionar itens na mesa" at bounding box center [260, 63] width 54 height 12
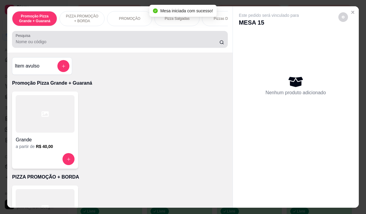
click at [70, 67] on div "Promoção Pizza Grande + Guaraná PIZZA PROMOÇÃO + BORDA PROMOÇÃO Pizza Salgadas …" at bounding box center [119, 106] width 225 height 201
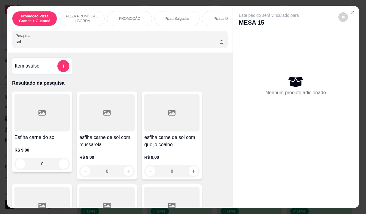
type input "sol"
click at [30, 156] on div "R$ 9,00 0" at bounding box center [41, 158] width 55 height 23
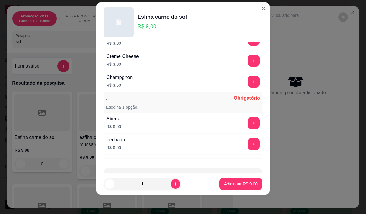
scroll to position [323, 0]
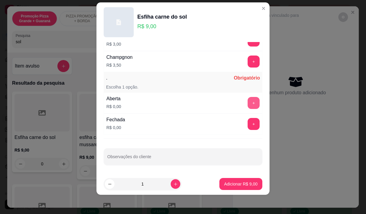
click at [248, 105] on button "+" at bounding box center [254, 103] width 12 height 12
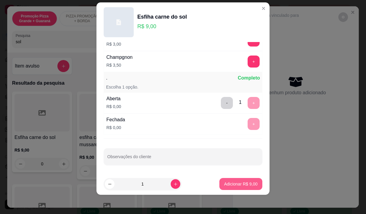
click at [235, 185] on p "Adicionar R$ 9,00" at bounding box center [240, 184] width 33 height 6
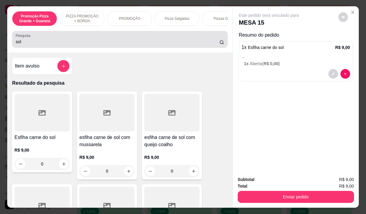
click at [20, 45] on input "sol" at bounding box center [118, 42] width 204 height 6
click at [19, 45] on input "sol" at bounding box center [118, 42] width 204 height 6
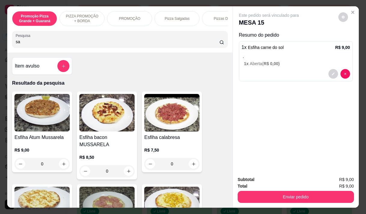
type input "s"
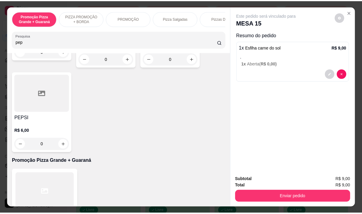
scroll to position [90, 0]
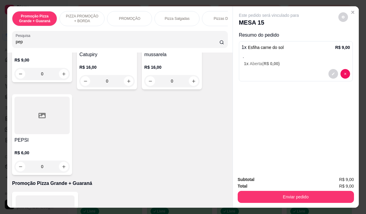
type input "pep"
click at [38, 143] on h4 "PEPSI" at bounding box center [41, 140] width 55 height 7
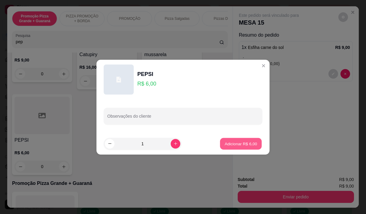
click at [225, 144] on p "Adicionar R$ 6,00" at bounding box center [241, 144] width 32 height 6
type input "1"
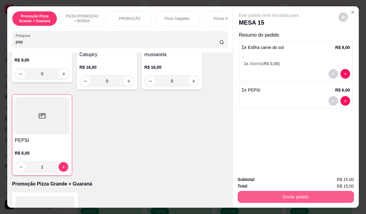
click at [273, 192] on button "Enviar pedido" at bounding box center [296, 197] width 116 height 12
click at [318, 192] on button "Enviar pedido" at bounding box center [295, 197] width 113 height 12
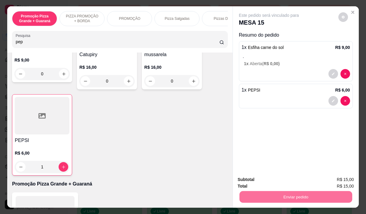
click at [338, 178] on button "Enviar pedido" at bounding box center [338, 179] width 34 height 11
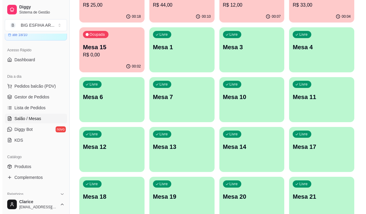
scroll to position [120, 0]
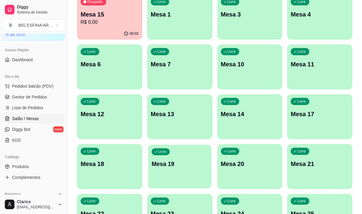
click at [184, 170] on div "Livre Mesa 19" at bounding box center [179, 163] width 63 height 37
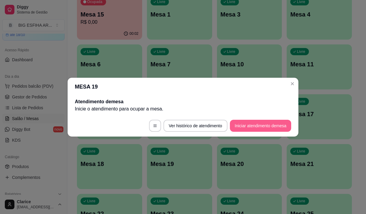
click at [262, 127] on button "Iniciar atendimento de mesa" at bounding box center [260, 126] width 61 height 12
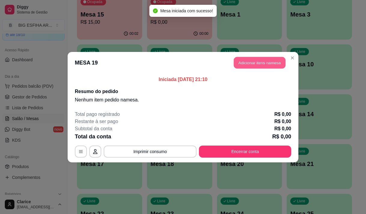
click at [253, 64] on button "Adicionar itens na mesa" at bounding box center [260, 63] width 52 height 12
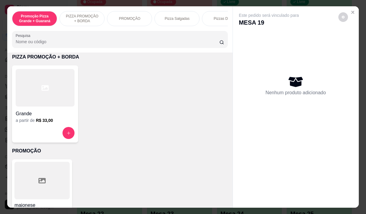
click at [37, 131] on div at bounding box center [45, 133] width 59 height 12
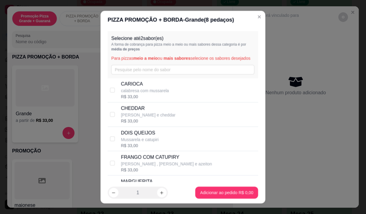
click at [159, 94] on p "calabresa com mussarela" at bounding box center [145, 91] width 48 height 6
checkbox input "true"
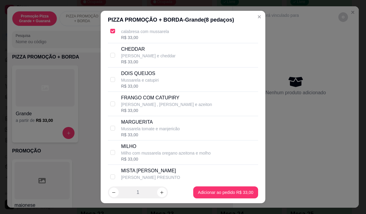
scroll to position [60, 0]
click at [142, 131] on p "Mussarela tomate e manjericão" at bounding box center [150, 128] width 59 height 6
checkbox input "true"
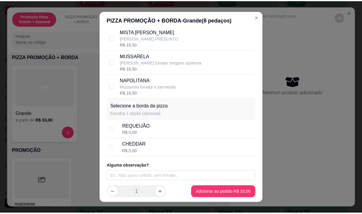
scroll to position [206, 0]
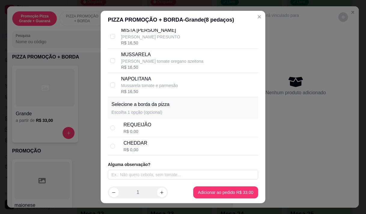
click at [147, 146] on div "CHEDDAR R$ 0,00" at bounding box center [190, 146] width 132 height 13
radio input "true"
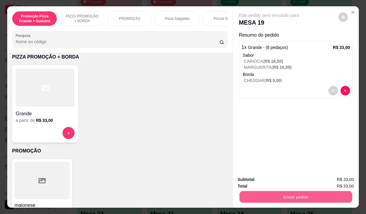
click at [306, 192] on button "Enviar pedido" at bounding box center [295, 197] width 113 height 12
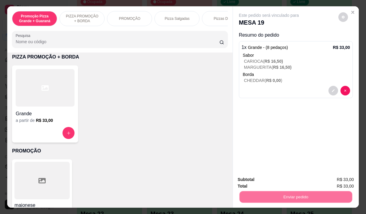
click at [331, 181] on button "Enviar pedido" at bounding box center [338, 179] width 34 height 11
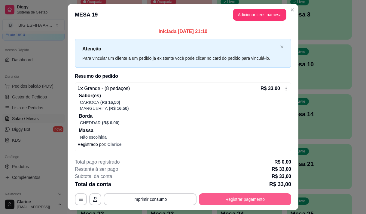
click at [217, 202] on button "Registrar pagamento" at bounding box center [245, 200] width 92 height 12
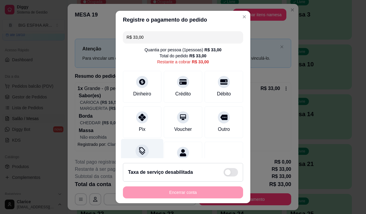
drag, startPoint x: 137, startPoint y: 125, endPoint x: 142, endPoint y: 143, distance: 19.0
click at [137, 125] on div "Pix" at bounding box center [142, 122] width 38 height 32
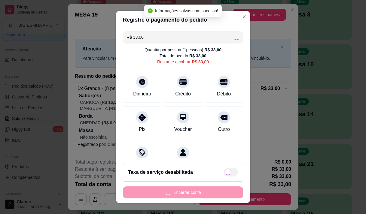
type input "R$ 0,00"
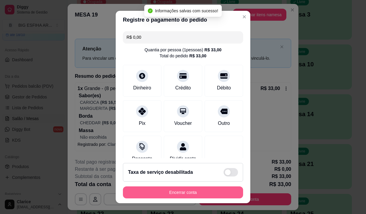
click at [141, 191] on button "Encerrar conta" at bounding box center [183, 193] width 120 height 12
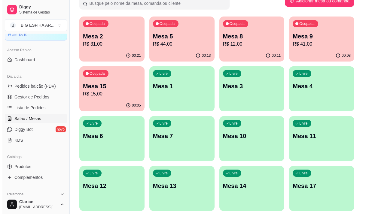
scroll to position [30, 0]
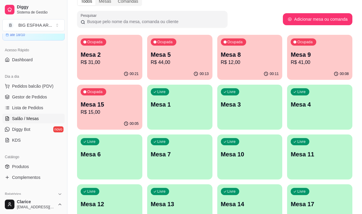
click at [232, 65] on p "R$ 12,00" at bounding box center [250, 62] width 58 height 7
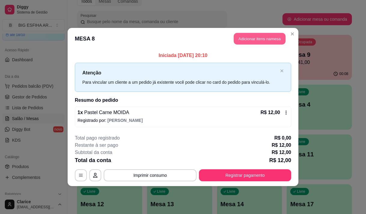
click at [256, 41] on button "Adicionar itens na mesa" at bounding box center [260, 39] width 52 height 12
drag, startPoint x: 103, startPoint y: 30, endPoint x: 103, endPoint y: 44, distance: 13.2
click at [103, 34] on div "Promoção Pizza Grande + Guaraná PIZZA PROMOÇÃO + BORDA PROMOÇÃO Pizza Salgadas …" at bounding box center [119, 29] width 225 height 46
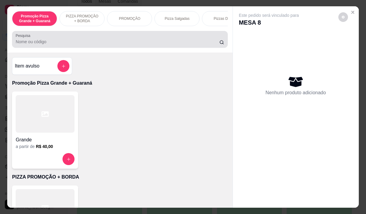
click at [103, 44] on input "Pesquisa" at bounding box center [118, 42] width 204 height 6
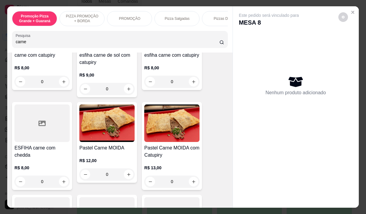
scroll to position [271, 0]
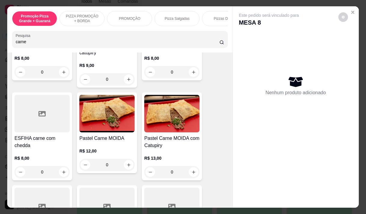
type input "carne"
click at [96, 154] on p "R$ 12,00" at bounding box center [106, 151] width 55 height 6
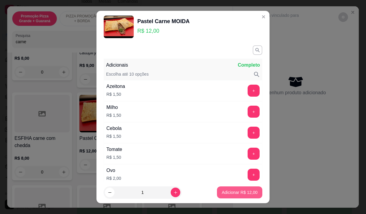
click at [222, 191] on p "Adicionar R$ 12,00" at bounding box center [240, 193] width 36 height 6
type input "1"
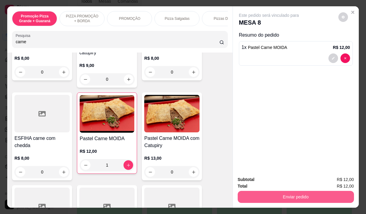
click at [296, 194] on button "Enviar pedido" at bounding box center [296, 197] width 116 height 12
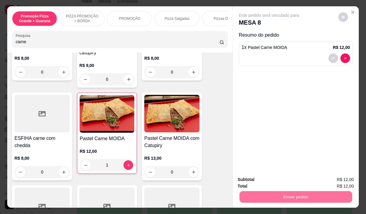
click at [331, 179] on button "Enviar pedido" at bounding box center [338, 179] width 34 height 11
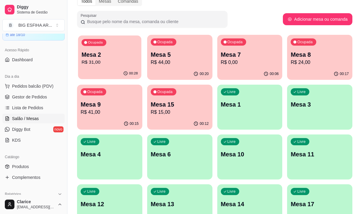
click at [104, 66] on p "R$ 31,00" at bounding box center [109, 62] width 56 height 7
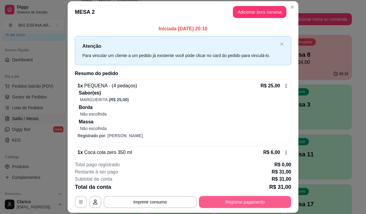
click at [263, 203] on button "Registrar pagamento" at bounding box center [245, 202] width 92 height 12
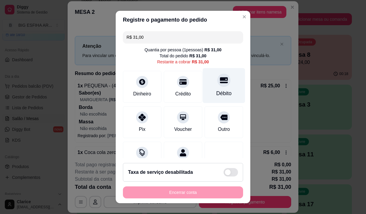
click at [217, 86] on div at bounding box center [223, 80] width 13 height 13
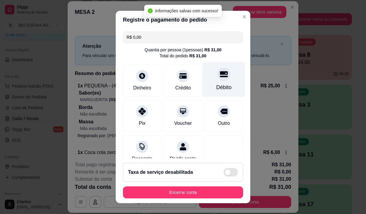
type input "R$ 0,00"
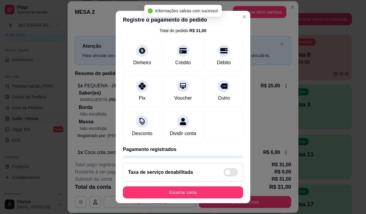
scroll to position [50, 0]
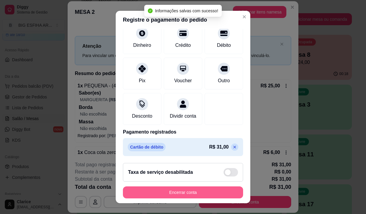
click at [217, 192] on button "Encerrar conta" at bounding box center [183, 193] width 120 height 12
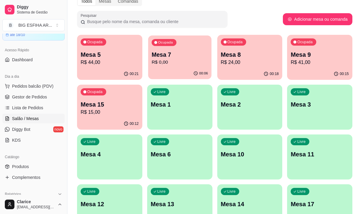
click at [167, 56] on p "Mesa 7" at bounding box center [180, 55] width 56 height 8
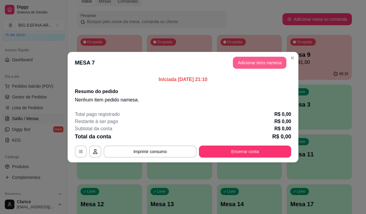
click at [256, 63] on button "Adicionar itens na mesa" at bounding box center [260, 63] width 54 height 12
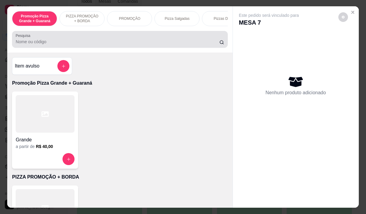
click at [74, 42] on input "Pesquisa" at bounding box center [118, 42] width 204 height 6
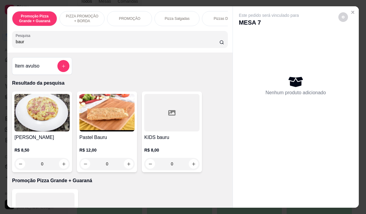
type input "baur"
click at [106, 146] on div "R$ 12,00 0" at bounding box center [106, 155] width 55 height 29
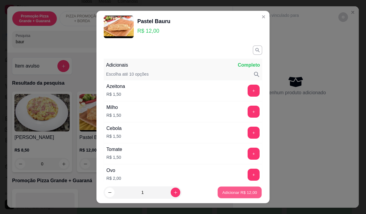
click at [229, 193] on p "Adicionar R$ 12,00" at bounding box center [240, 193] width 35 height 6
type input "1"
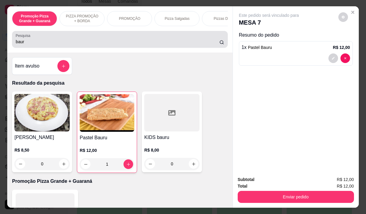
click at [12, 44] on div "Pesquisa baur" at bounding box center [120, 39] width 216 height 17
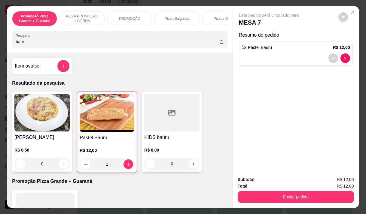
click at [16, 42] on input "baur" at bounding box center [118, 42] width 204 height 6
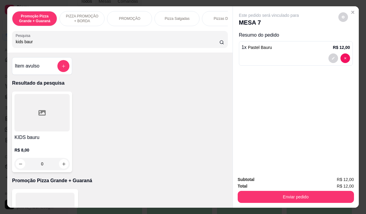
type input "kids baur"
click at [35, 141] on h4 "KIDS bauru" at bounding box center [41, 137] width 55 height 7
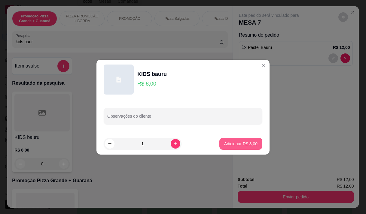
click at [239, 143] on p "Adicionar R$ 8,00" at bounding box center [240, 144] width 33 height 6
drag, startPoint x: 239, startPoint y: 143, endPoint x: 295, endPoint y: 202, distance: 81.7
click at [239, 143] on div "Este pedido será vinculado para MESA 7 Resumo do pedido 1 x Pastel Bauru R$ 12,…" at bounding box center [296, 88] width 126 height 165
type input "1"
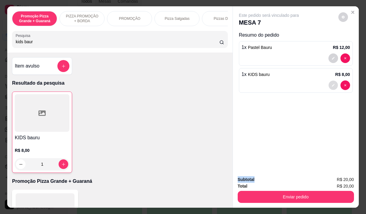
click at [332, 81] on button "decrease-product-quantity" at bounding box center [333, 85] width 9 height 9
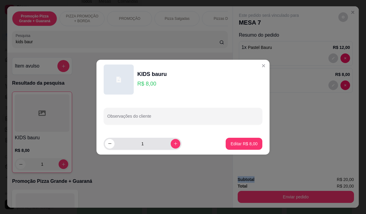
click at [171, 140] on button "increase-product-quantity" at bounding box center [176, 144] width 10 height 10
type input "2"
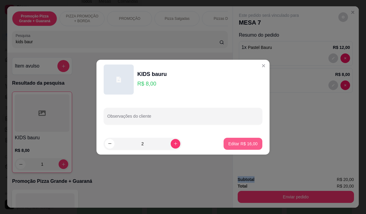
click at [238, 141] on p "Editar R$ 16,00" at bounding box center [243, 144] width 29 height 6
click at [238, 141] on div "Este pedido será vinculado para MESA 7 Resumo do pedido 1 x Pastel Bauru R$ 12,…" at bounding box center [296, 88] width 126 height 165
type input "2"
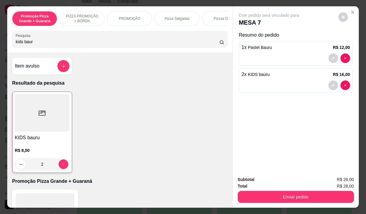
click at [247, 81] on div at bounding box center [296, 86] width 109 height 10
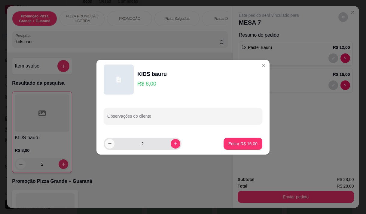
click at [110, 144] on icon "decrease-product-quantity" at bounding box center [109, 144] width 3 height 0
type input "1"
click at [253, 154] on footer "1 Editar R$ 8,00" at bounding box center [183, 144] width 173 height 22
type input "0"
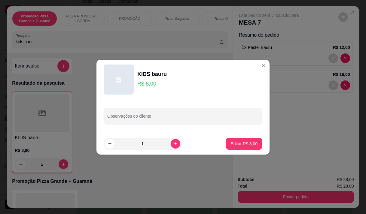
type input "0"
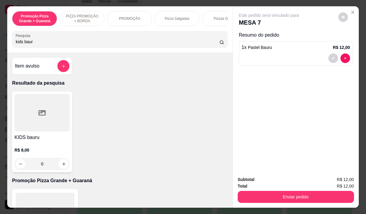
click at [278, 54] on div at bounding box center [296, 59] width 109 height 10
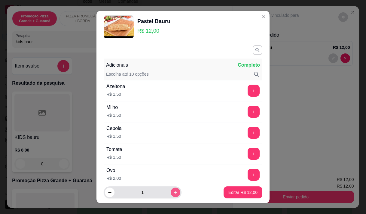
click at [173, 193] on icon "increase-product-quantity" at bounding box center [175, 193] width 5 height 5
type input "2"
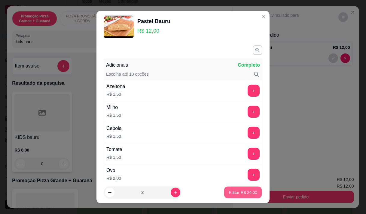
click at [247, 194] on p "Editar R$ 24,00" at bounding box center [243, 193] width 28 height 6
type input "2"
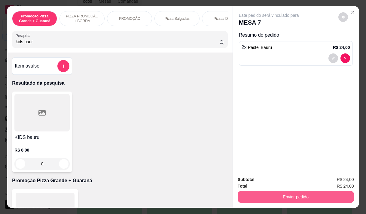
click at [321, 192] on button "Enviar pedido" at bounding box center [296, 197] width 116 height 12
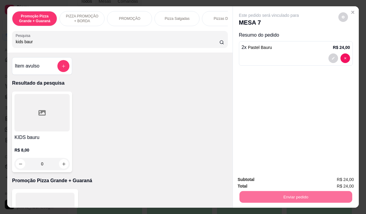
click at [338, 180] on button "Enviar pedido" at bounding box center [338, 179] width 34 height 11
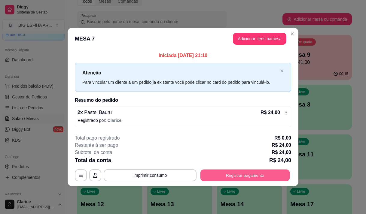
click at [219, 179] on button "Registrar pagamento" at bounding box center [246, 176] width 90 height 12
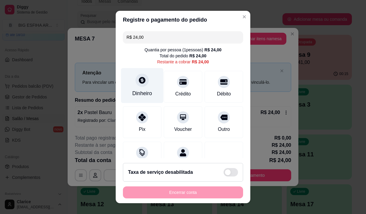
click at [138, 83] on icon at bounding box center [142, 80] width 8 height 8
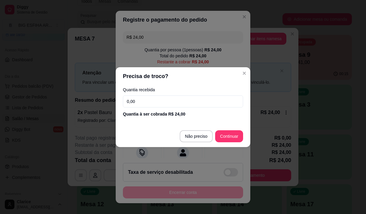
click at [147, 98] on input "0,00" at bounding box center [183, 102] width 120 height 12
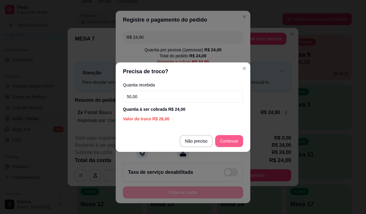
type input "50,00"
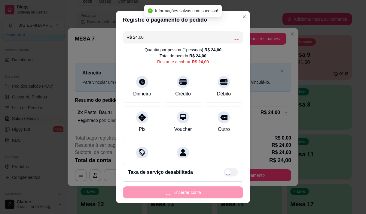
type input "R$ 0,00"
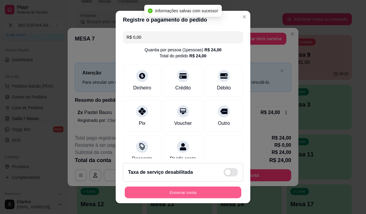
click at [202, 195] on button "Encerrar conta" at bounding box center [183, 193] width 117 height 12
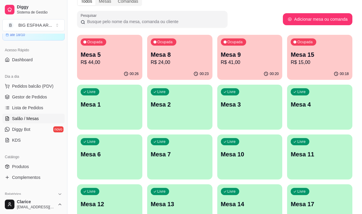
click at [180, 57] on p "Mesa 8" at bounding box center [180, 55] width 58 height 8
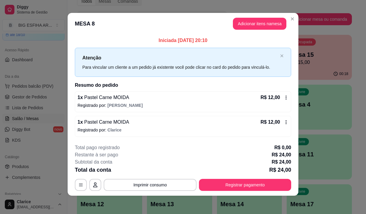
scroll to position [4, 0]
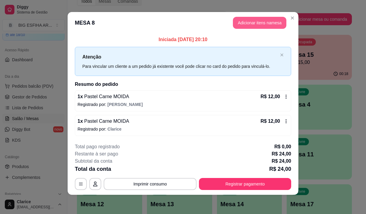
click at [250, 24] on button "Adicionar itens na mesa" at bounding box center [260, 23] width 54 height 12
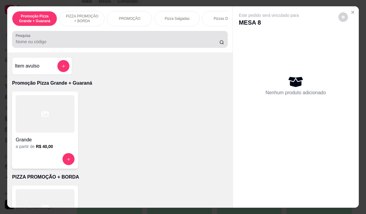
click at [55, 40] on div at bounding box center [120, 39] width 208 height 12
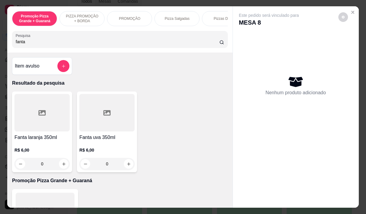
type input "fanta"
click at [42, 146] on div "R$ 6,00 0" at bounding box center [41, 155] width 55 height 29
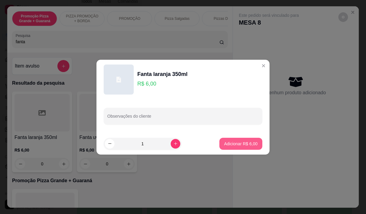
click at [232, 142] on p "Adicionar R$ 6,00" at bounding box center [240, 144] width 33 height 6
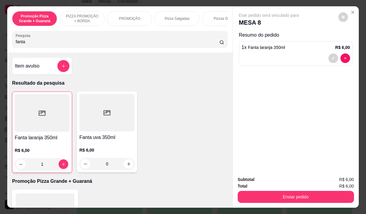
type input "1"
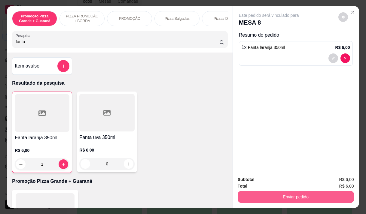
click at [306, 193] on button "Enviar pedido" at bounding box center [296, 197] width 116 height 12
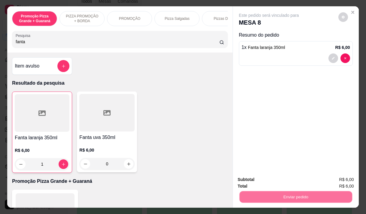
click at [335, 183] on button "Enviar pedido" at bounding box center [338, 179] width 34 height 11
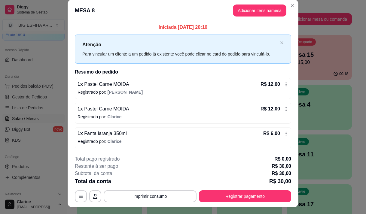
scroll to position [0, 0]
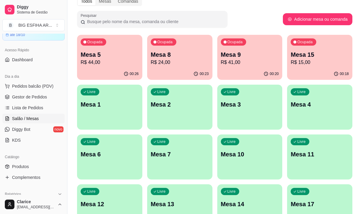
click at [187, 60] on p "R$ 24,00" at bounding box center [180, 62] width 58 height 7
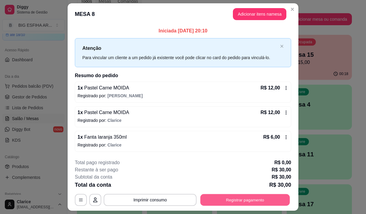
click at [267, 202] on button "Registrar pagamento" at bounding box center [246, 201] width 90 height 12
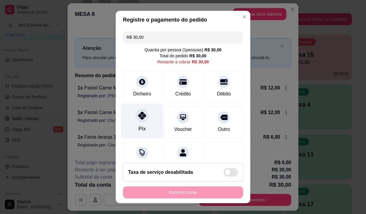
click at [144, 124] on div "Pix" at bounding box center [142, 120] width 42 height 35
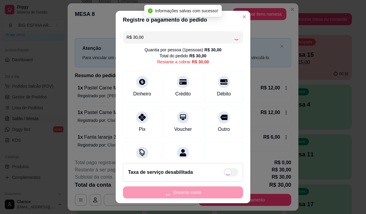
type input "R$ 0,00"
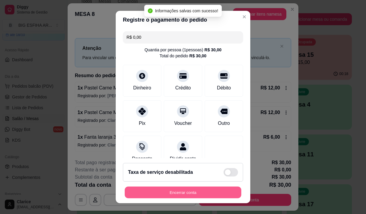
click at [176, 189] on button "Encerrar conta" at bounding box center [183, 193] width 117 height 12
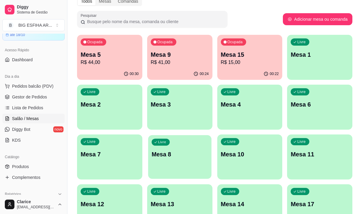
click at [174, 168] on div "Livre Mesa 8" at bounding box center [179, 153] width 63 height 37
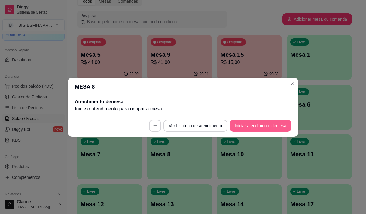
click at [276, 125] on button "Iniciar atendimento de mesa" at bounding box center [260, 126] width 61 height 12
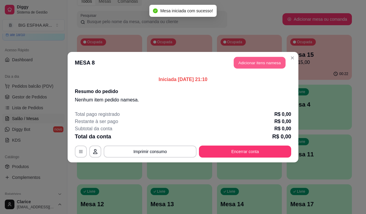
click at [254, 61] on button "Adicionar itens na mesa" at bounding box center [260, 63] width 52 height 12
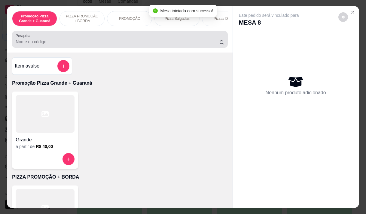
click at [50, 43] on input "Pesquisa" at bounding box center [118, 42] width 204 height 6
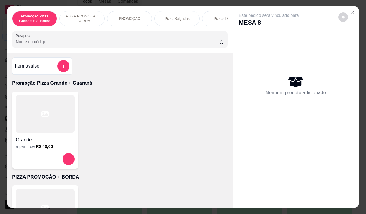
type input "s"
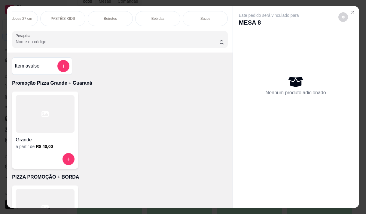
scroll to position [0, 457]
drag, startPoint x: 106, startPoint y: 15, endPoint x: 114, endPoint y: 14, distance: 7.8
click at [107, 15] on div "Beirutes" at bounding box center [100, 18] width 45 height 15
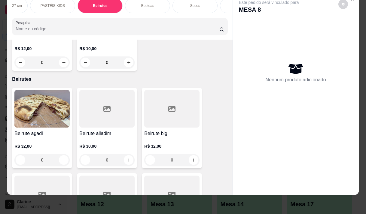
scroll to position [4929, 0]
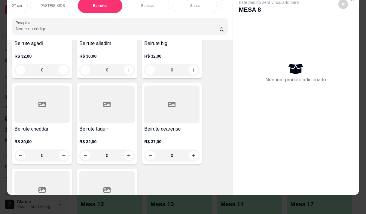
click at [149, 139] on div "R$ 37,00 0" at bounding box center [171, 150] width 55 height 23
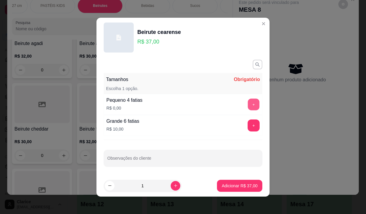
click at [248, 106] on button "+" at bounding box center [254, 105] width 12 height 12
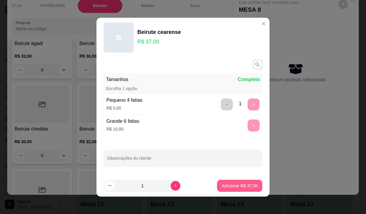
click at [228, 185] on p "Adicionar R$ 37,00" at bounding box center [240, 186] width 36 height 6
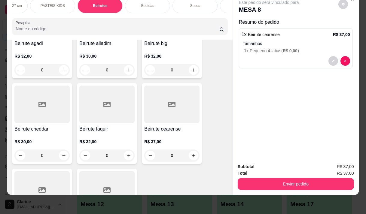
click at [27, 29] on input "Pesquisa" at bounding box center [118, 29] width 204 height 6
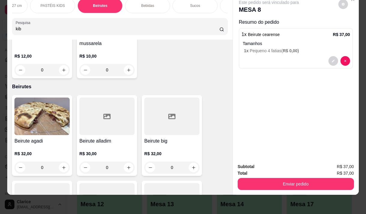
scroll to position [5027, 0]
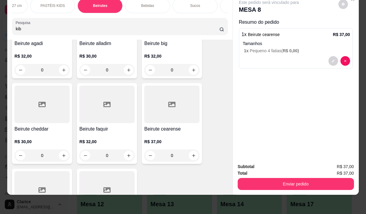
type input "kib"
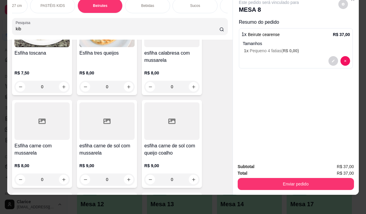
scroll to position [41, 0]
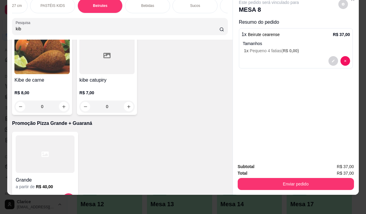
drag, startPoint x: 229, startPoint y: 158, endPoint x: 218, endPoint y: 48, distance: 110.0
click at [218, 49] on div "Kibe de carne R$ 8,00 0 kibe catupiry R$ 7,00 0" at bounding box center [120, 74] width 216 height 81
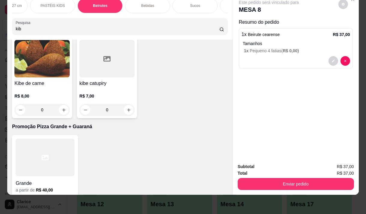
click at [95, 93] on div "R$ 7,00 0" at bounding box center [106, 101] width 55 height 29
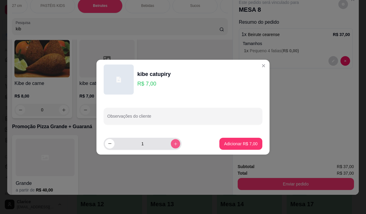
click at [174, 144] on icon "increase-product-quantity" at bounding box center [175, 143] width 3 height 3
type input "3"
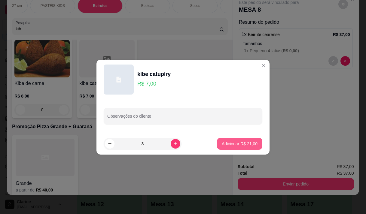
click at [235, 146] on p "Adicionar R$ 21,00" at bounding box center [240, 144] width 36 height 6
type input "3"
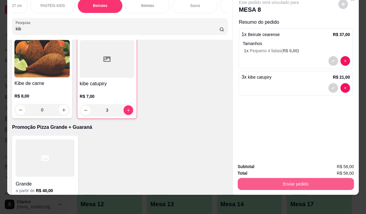
click at [307, 178] on button "Enviar pedido" at bounding box center [296, 184] width 116 height 12
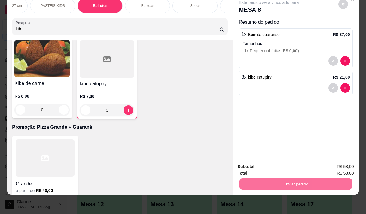
click at [332, 164] on button "Enviar pedido" at bounding box center [338, 164] width 33 height 11
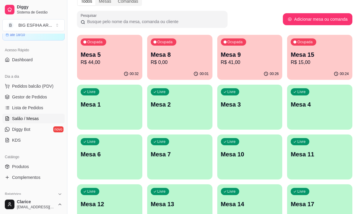
click at [318, 64] on p "R$ 15,00" at bounding box center [319, 62] width 58 height 7
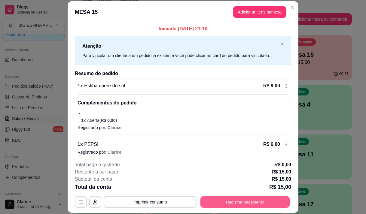
click at [223, 203] on button "Registrar pagamento" at bounding box center [246, 203] width 90 height 12
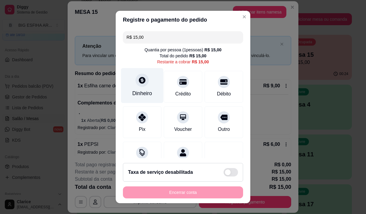
click at [134, 94] on div "Dinheiro" at bounding box center [142, 94] width 20 height 8
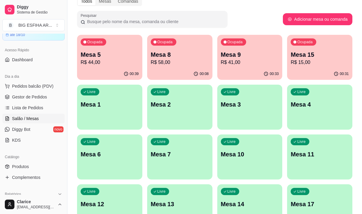
click at [251, 60] on p "R$ 41,00" at bounding box center [250, 62] width 58 height 7
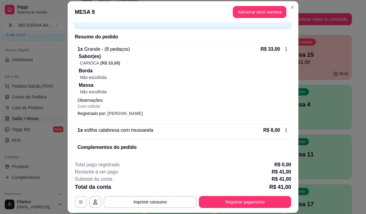
scroll to position [76, 0]
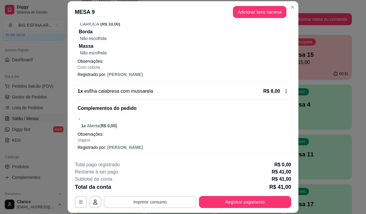
click at [152, 206] on button "Imprimir consumo" at bounding box center [150, 202] width 93 height 12
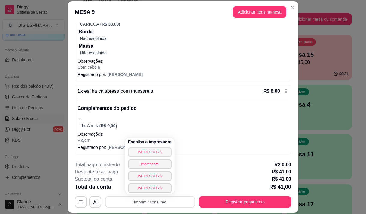
click at [137, 151] on button "IMPRESSORA" at bounding box center [150, 153] width 44 height 10
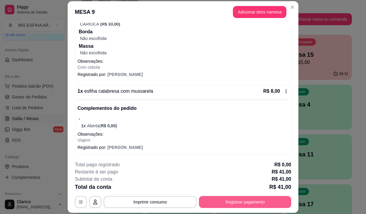
click at [250, 203] on button "Registrar pagamento" at bounding box center [245, 202] width 92 height 12
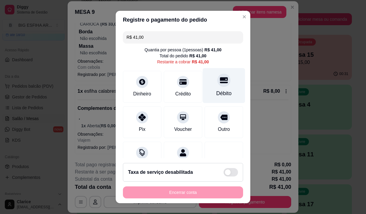
click at [217, 81] on div at bounding box center [223, 80] width 13 height 13
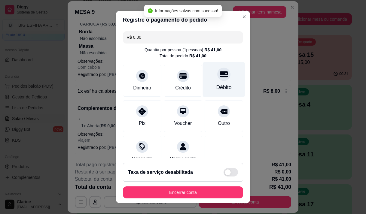
type input "R$ 0,00"
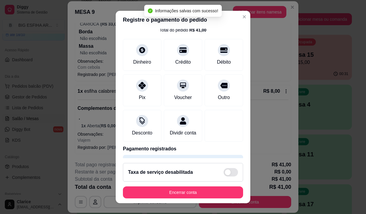
scroll to position [50, 0]
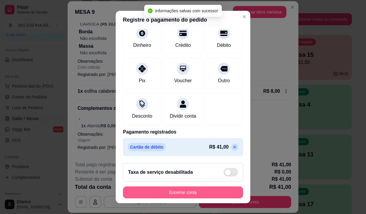
click at [179, 194] on button "Encerrar conta" at bounding box center [183, 193] width 120 height 12
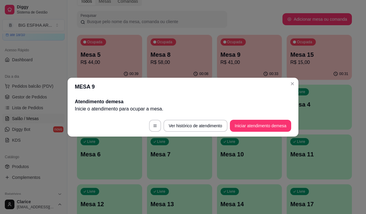
scroll to position [0, 0]
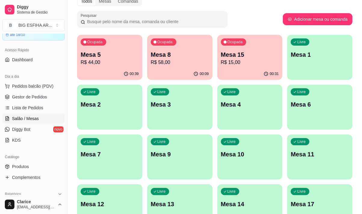
click at [246, 75] on div "00:31" at bounding box center [249, 74] width 65 height 12
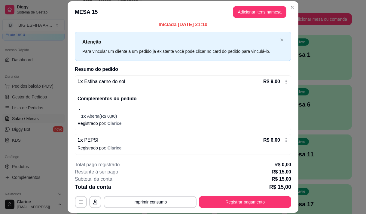
scroll to position [5, 0]
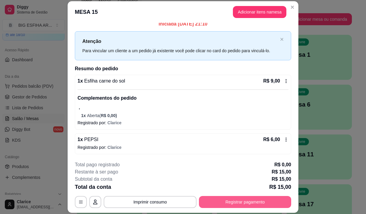
click at [235, 203] on button "Registrar pagamento" at bounding box center [245, 202] width 92 height 12
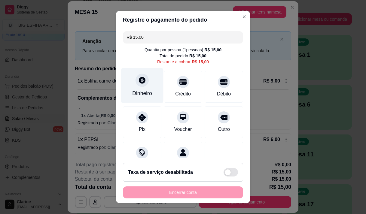
click at [136, 89] on div "Dinheiro" at bounding box center [142, 85] width 42 height 35
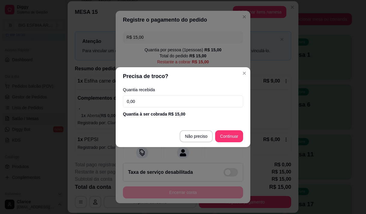
click at [148, 103] on input "0,00" at bounding box center [183, 102] width 120 height 12
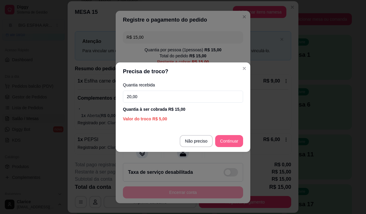
type input "20,00"
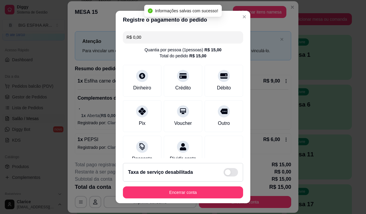
type input "R$ 0,00"
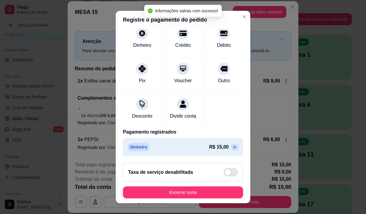
scroll to position [50, 0]
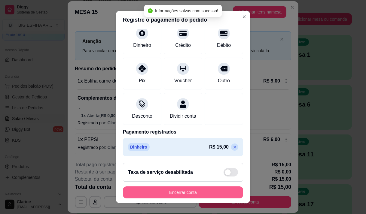
click at [198, 191] on button "Encerrar conta" at bounding box center [183, 193] width 120 height 12
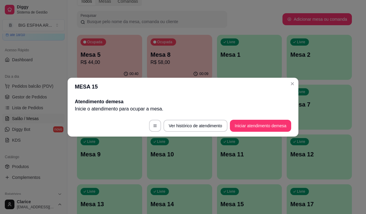
scroll to position [0, 0]
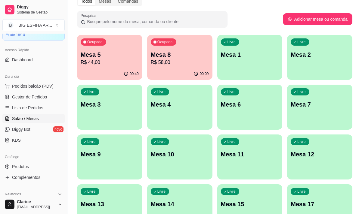
click at [175, 57] on p "Mesa 8" at bounding box center [180, 55] width 58 height 8
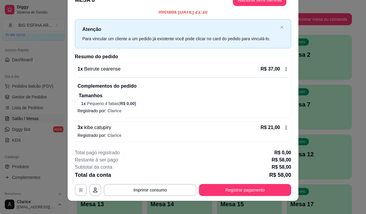
scroll to position [18, 0]
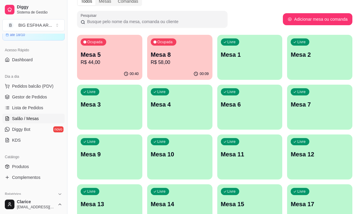
click at [121, 70] on div "00:40" at bounding box center [109, 74] width 65 height 12
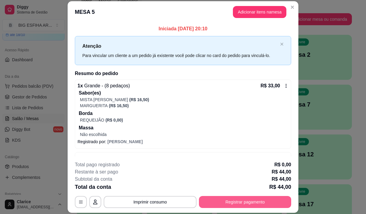
click at [228, 200] on button "Registrar pagamento" at bounding box center [245, 202] width 92 height 12
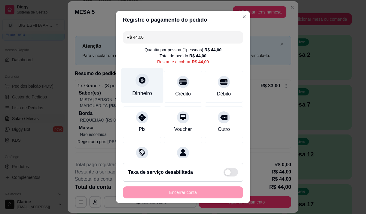
click at [138, 86] on div at bounding box center [142, 80] width 13 height 13
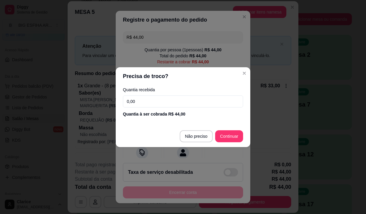
click at [146, 99] on input "0,00" at bounding box center [183, 102] width 120 height 12
type input "30,00"
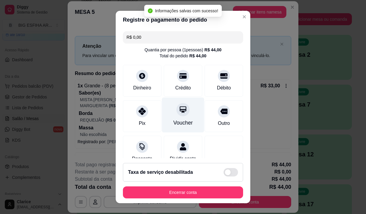
scroll to position [50, 0]
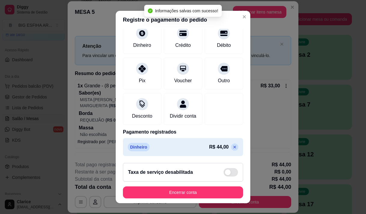
click at [232, 146] on icon at bounding box center [234, 147] width 5 height 5
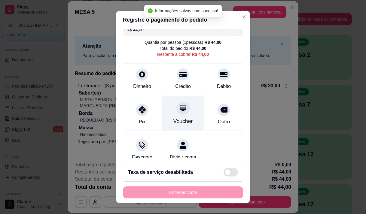
scroll to position [0, 0]
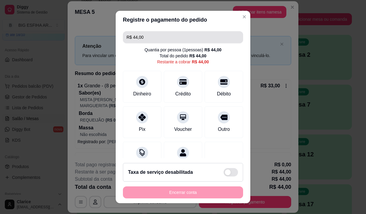
click at [147, 41] on input "R$ 44,00" at bounding box center [183, 37] width 113 height 12
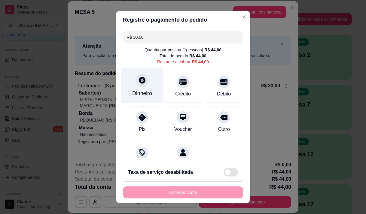
click at [140, 91] on div "Dinheiro" at bounding box center [142, 94] width 20 height 8
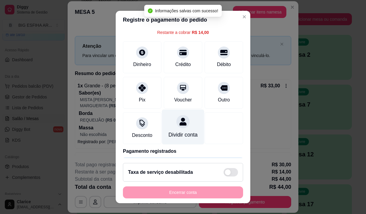
scroll to position [56, 0]
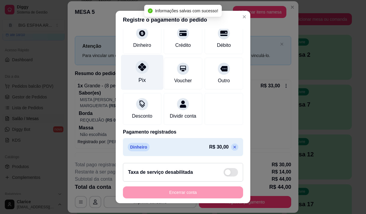
click at [139, 76] on div "Pix" at bounding box center [142, 80] width 7 height 8
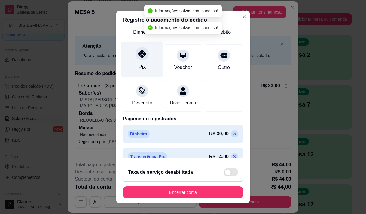
type input "R$ 0,00"
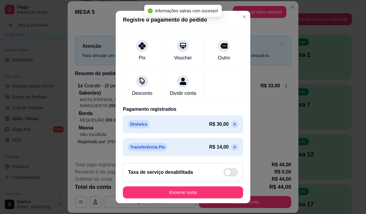
scroll to position [73, 0]
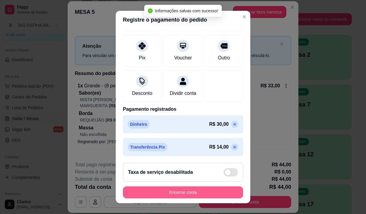
click at [212, 194] on button "Encerrar conta" at bounding box center [183, 193] width 120 height 12
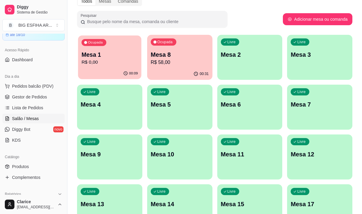
click at [113, 58] on p "Mesa 1" at bounding box center [109, 55] width 56 height 8
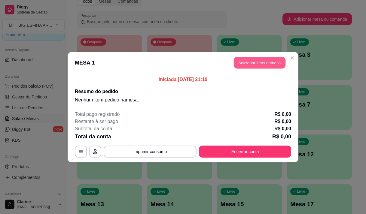
click at [249, 61] on button "Adicionar itens na mesa" at bounding box center [260, 63] width 52 height 12
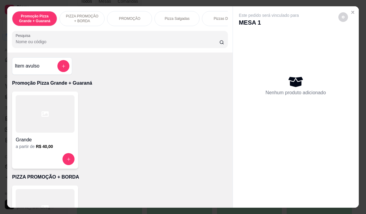
click at [82, 19] on p "PIZZA PROMOÇÃO + BORDA" at bounding box center [82, 19] width 35 height 10
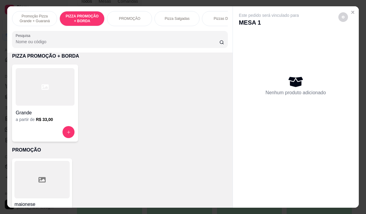
scroll to position [15, 0]
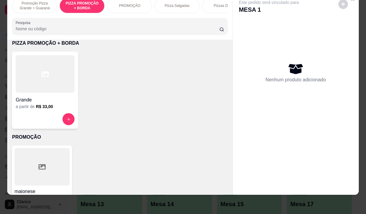
click at [40, 94] on div "Grande" at bounding box center [45, 98] width 59 height 11
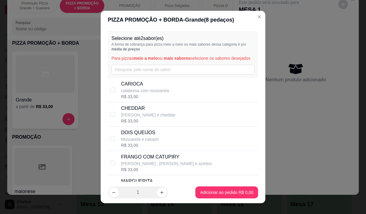
click at [163, 88] on p "CARIOCA" at bounding box center [145, 84] width 48 height 7
checkbox input "true"
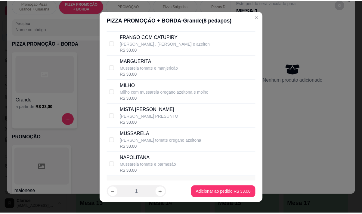
scroll to position [206, 0]
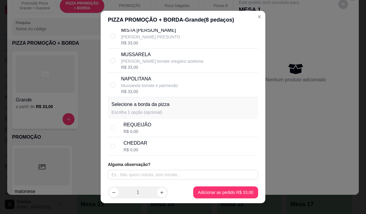
click at [151, 123] on div "REQUEIJÃO R$ 0,00" at bounding box center [190, 127] width 132 height 13
radio input "true"
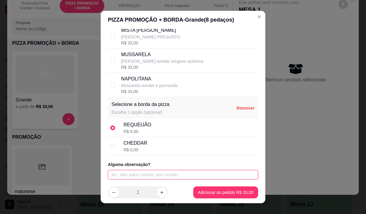
click at [144, 173] on input "text" at bounding box center [183, 175] width 150 height 10
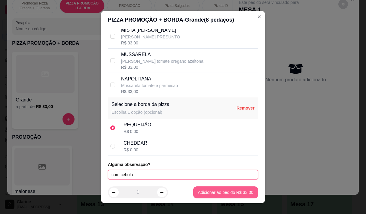
type input "com cebola"
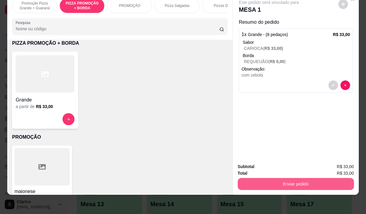
click at [299, 179] on button "Enviar pedido" at bounding box center [296, 184] width 116 height 12
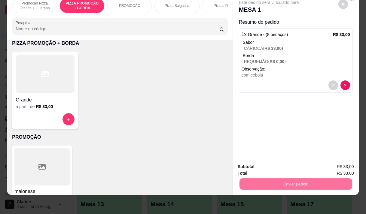
click at [333, 164] on button "Enviar pedido" at bounding box center [338, 164] width 34 height 11
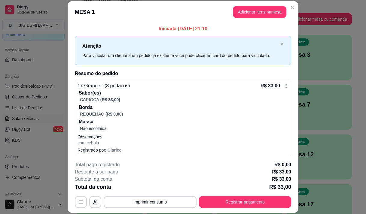
click at [79, 18] on header "MESA 1 Adicionar itens na mesa" at bounding box center [183, 12] width 231 height 22
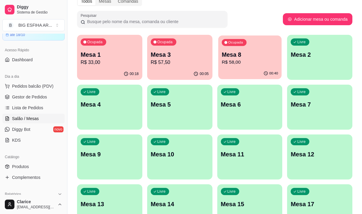
click at [241, 64] on p "R$ 58,00" at bounding box center [249, 62] width 56 height 7
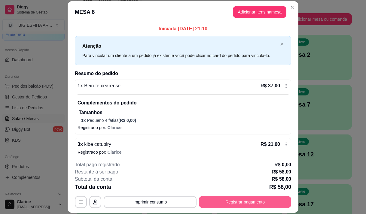
click at [234, 203] on button "Registrar pagamento" at bounding box center [245, 202] width 92 height 12
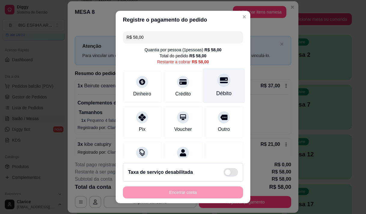
click at [214, 87] on div "Débito" at bounding box center [224, 85] width 42 height 35
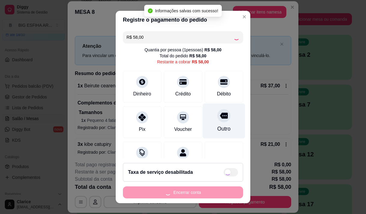
type input "R$ 0,00"
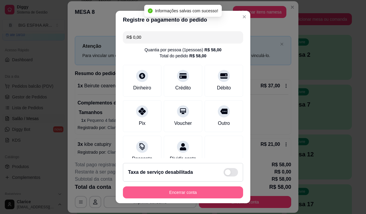
click at [192, 192] on button "Encerrar conta" at bounding box center [183, 193] width 120 height 12
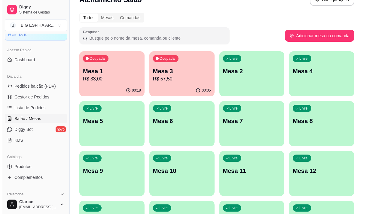
scroll to position [0, 0]
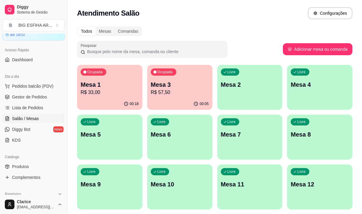
click at [302, 188] on p "Mesa 12" at bounding box center [319, 184] width 58 height 8
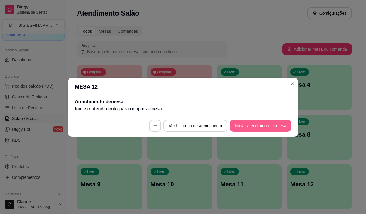
click at [255, 125] on button "Iniciar atendimento de mesa" at bounding box center [260, 126] width 61 height 12
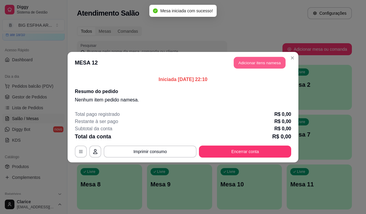
click at [236, 66] on button "Adicionar itens na mesa" at bounding box center [260, 63] width 52 height 12
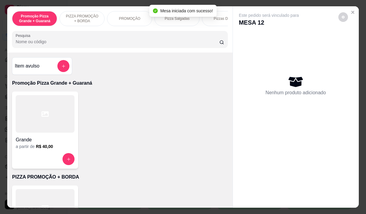
click at [141, 45] on input "Pesquisa" at bounding box center [118, 42] width 204 height 6
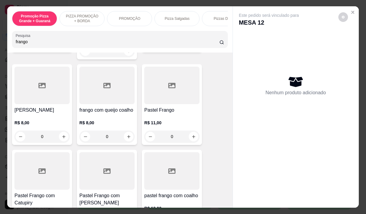
scroll to position [150, 0]
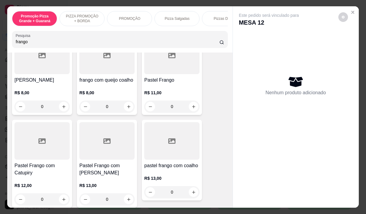
type input "frango"
click at [159, 77] on h4 "Pastel Frango" at bounding box center [171, 80] width 55 height 7
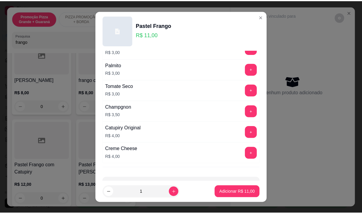
scroll to position [241, 0]
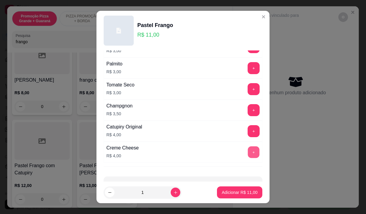
click at [248, 151] on button "+" at bounding box center [254, 152] width 12 height 12
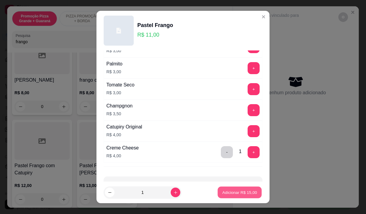
click at [246, 189] on button "Adicionar R$ 15,00" at bounding box center [240, 193] width 44 height 12
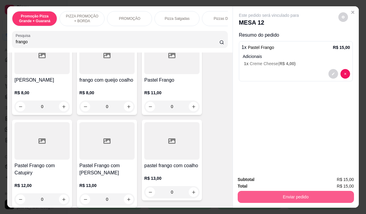
click at [316, 192] on button "Enviar pedido" at bounding box center [296, 197] width 116 height 12
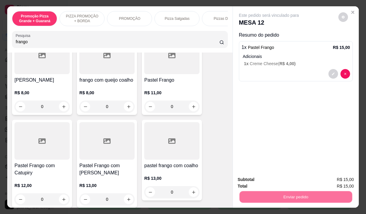
click at [335, 182] on button "Enviar pedido" at bounding box center [338, 179] width 33 height 11
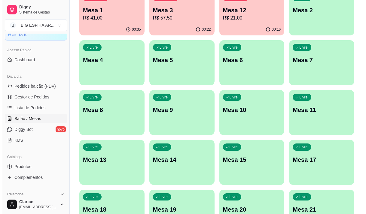
scroll to position [90, 0]
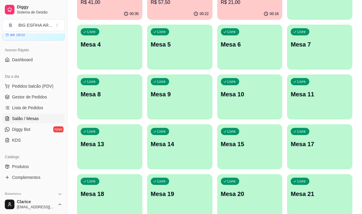
click at [248, 155] on div "Livre Mesa 15" at bounding box center [249, 143] width 65 height 38
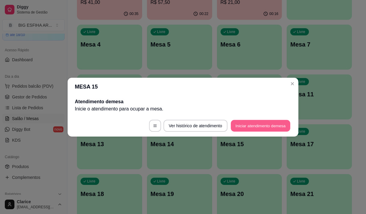
click at [265, 125] on button "Iniciar atendimento de mesa" at bounding box center [261, 126] width 60 height 12
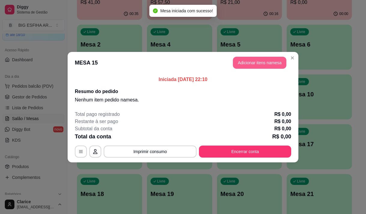
click at [238, 60] on button "Adicionar itens na mesa" at bounding box center [260, 63] width 54 height 12
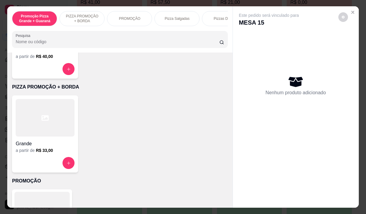
click at [36, 158] on div "Grande a partir de R$ 33,00" at bounding box center [45, 134] width 66 height 77
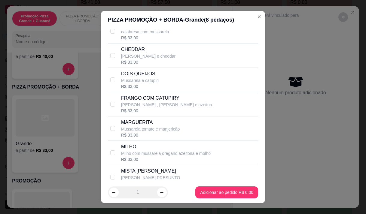
scroll to position [60, 0]
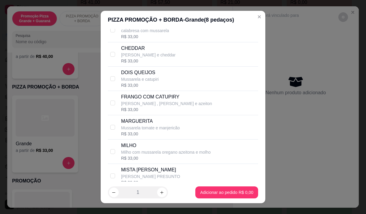
click at [144, 107] on p "[PERSON_NAME] , [PERSON_NAME] e azeiton" at bounding box center [166, 104] width 91 height 6
checkbox input "true"
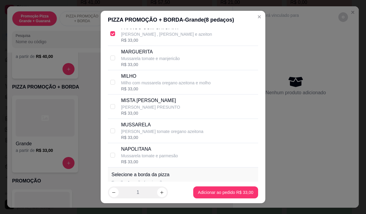
scroll to position [150, 0]
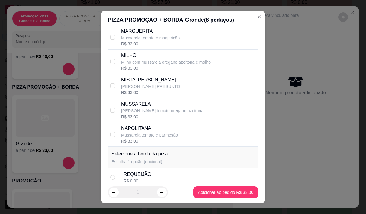
click at [135, 90] on p "[PERSON_NAME] PRESUNTO" at bounding box center [150, 87] width 59 height 6
checkbox input "true"
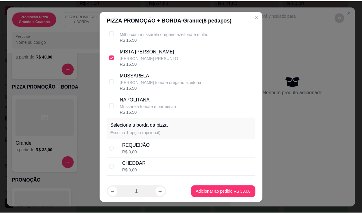
scroll to position [206, 0]
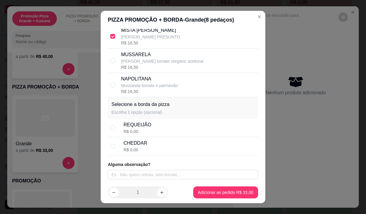
click at [147, 144] on div "CHEDDAR R$ 0,00" at bounding box center [190, 146] width 132 height 13
radio input "true"
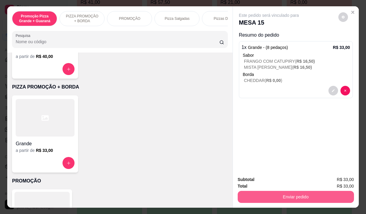
click at [298, 195] on button "Enviar pedido" at bounding box center [296, 197] width 116 height 12
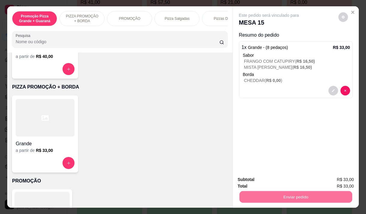
click at [333, 181] on button "Enviar pedido" at bounding box center [338, 179] width 34 height 11
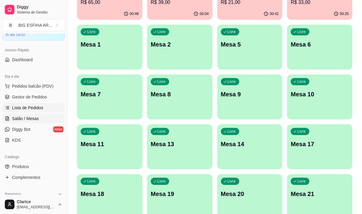
click at [35, 106] on span "Lista de Pedidos" at bounding box center [27, 108] width 31 height 6
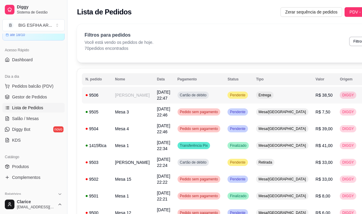
click at [157, 101] on span "[DATE] 22:47" at bounding box center [163, 95] width 13 height 11
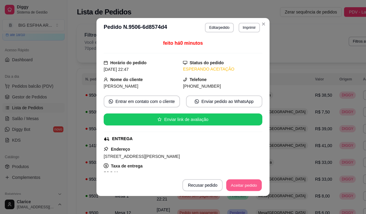
click at [255, 189] on button "Aceitar pedido" at bounding box center [243, 186] width 35 height 12
click at [248, 187] on button "Mover para preparo" at bounding box center [239, 186] width 47 height 12
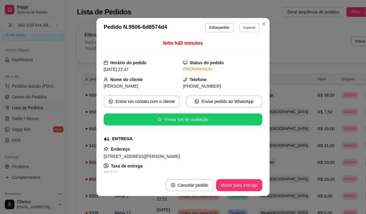
click at [248, 29] on button "Imprimir" at bounding box center [249, 27] width 21 height 9
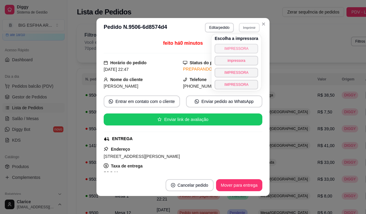
click at [247, 47] on button "IMPRESSORA" at bounding box center [237, 49] width 44 height 10
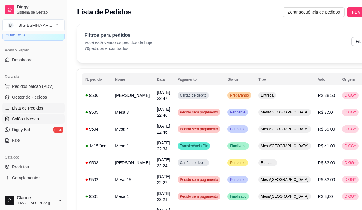
click at [30, 118] on span "Salão / Mesas" at bounding box center [25, 119] width 27 height 6
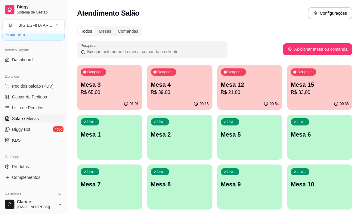
click at [324, 94] on p "R$ 33,00" at bounding box center [319, 92] width 58 height 7
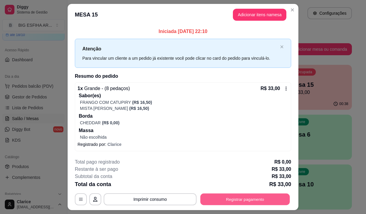
click at [234, 198] on button "Registrar pagamento" at bounding box center [246, 200] width 90 height 12
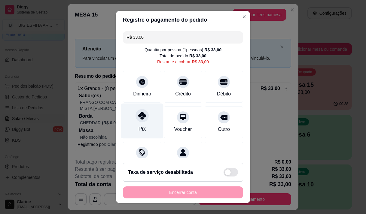
click at [127, 118] on div "Pix" at bounding box center [142, 120] width 42 height 35
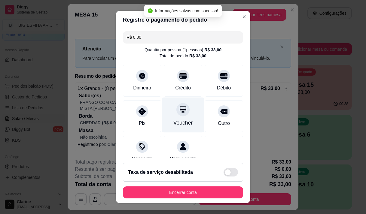
type input "R$ 0,00"
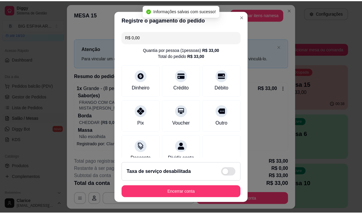
scroll to position [50, 0]
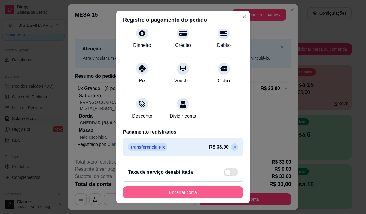
click at [183, 197] on button "Encerrar conta" at bounding box center [183, 193] width 120 height 12
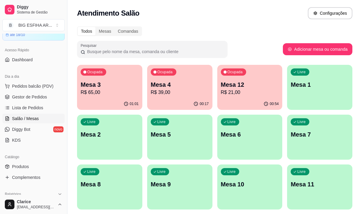
click at [103, 90] on p "R$ 65,00" at bounding box center [110, 92] width 58 height 7
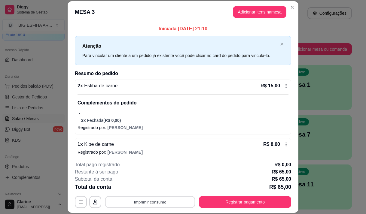
click at [161, 199] on button "Imprimir consumo" at bounding box center [150, 203] width 90 height 12
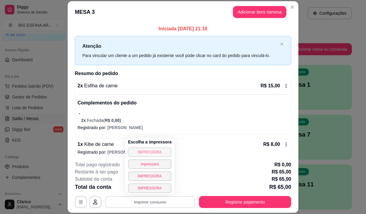
click at [161, 153] on button "IMPRESSORA" at bounding box center [150, 153] width 44 height 10
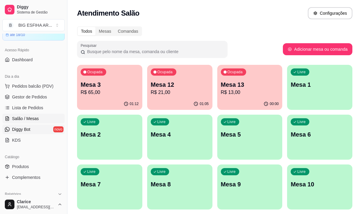
click at [38, 127] on link "Diggy Bot novo" at bounding box center [33, 130] width 62 height 10
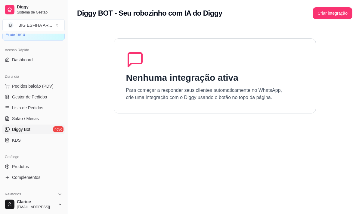
scroll to position [51, 0]
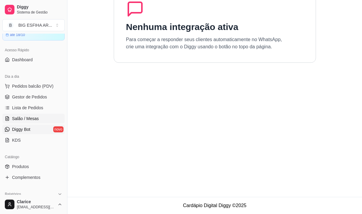
click at [30, 116] on span "Salão / Mesas" at bounding box center [25, 119] width 27 height 6
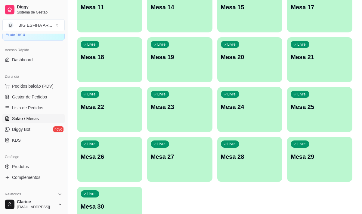
scroll to position [269, 0]
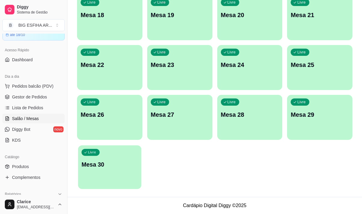
click at [119, 170] on div "Livre Mesa 30" at bounding box center [109, 164] width 63 height 37
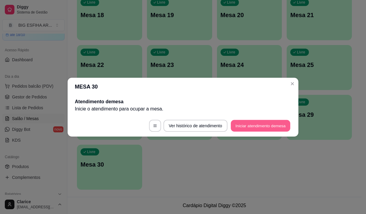
click at [240, 122] on button "Iniciar atendimento de mesa" at bounding box center [261, 126] width 60 height 12
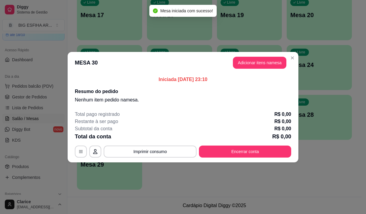
click at [236, 56] on header "MESA 30 Adicionar itens na mesa" at bounding box center [183, 63] width 231 height 22
click at [239, 60] on button "Adicionar itens na mesa" at bounding box center [260, 63] width 54 height 12
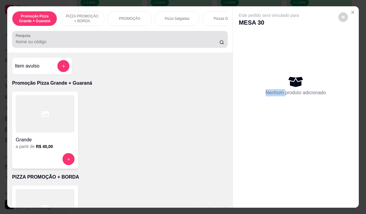
click at [149, 45] on input "Pesquisa" at bounding box center [118, 42] width 204 height 6
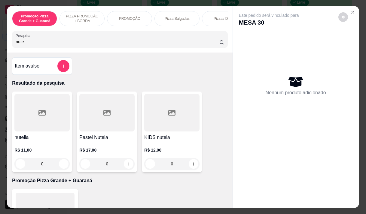
type input "nute"
click at [31, 141] on h4 "nutella" at bounding box center [41, 137] width 55 height 7
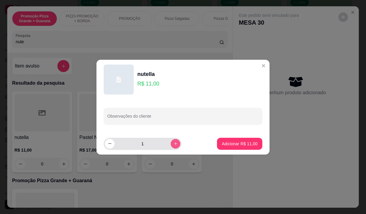
click at [173, 145] on icon "increase-product-quantity" at bounding box center [175, 144] width 5 height 5
type input "2"
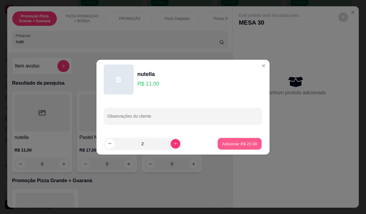
click at [227, 144] on p "Adicionar R$ 22,00" at bounding box center [240, 144] width 35 height 6
type input "2"
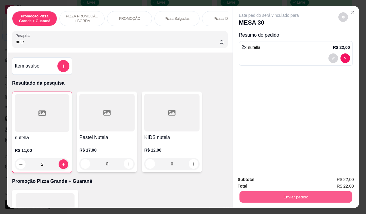
click at [261, 196] on button "Enviar pedido" at bounding box center [295, 197] width 113 height 12
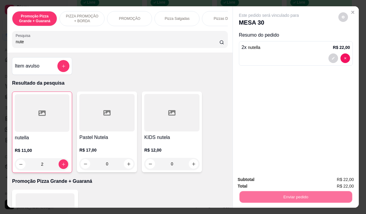
click at [334, 180] on button "Enviar pedido" at bounding box center [338, 179] width 34 height 11
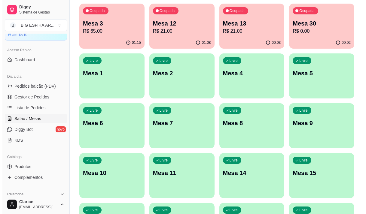
scroll to position [59, 0]
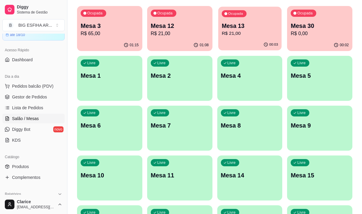
click at [259, 35] on p "R$ 21,00" at bounding box center [249, 33] width 56 height 7
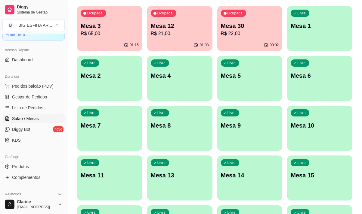
click at [243, 32] on p "R$ 22,00" at bounding box center [250, 33] width 58 height 7
click at [186, 35] on p "R$ 21,00" at bounding box center [180, 33] width 56 height 7
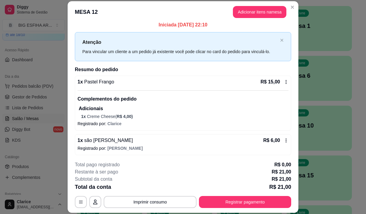
scroll to position [5, 0]
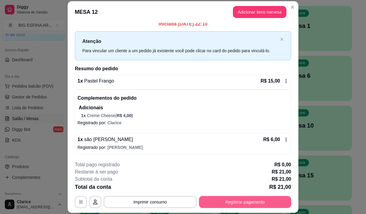
click at [210, 198] on button "Registrar pagamento" at bounding box center [245, 202] width 92 height 12
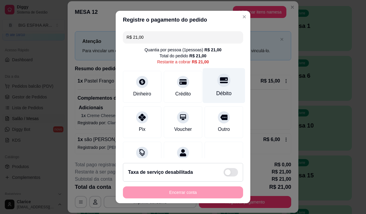
click at [213, 88] on div "Débito" at bounding box center [224, 85] width 42 height 35
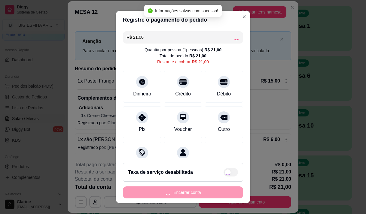
type input "R$ 0,00"
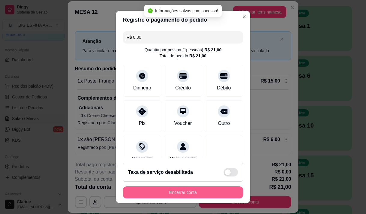
click at [179, 192] on button "Encerrar conta" at bounding box center [183, 193] width 120 height 12
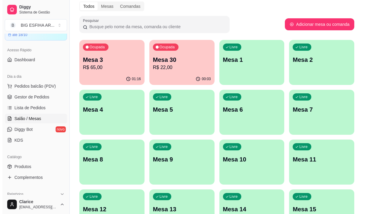
scroll to position [0, 0]
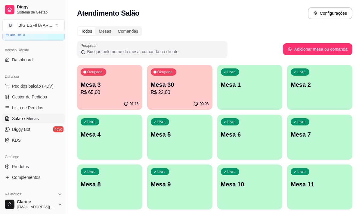
click at [165, 87] on p "Mesa 30" at bounding box center [180, 85] width 58 height 8
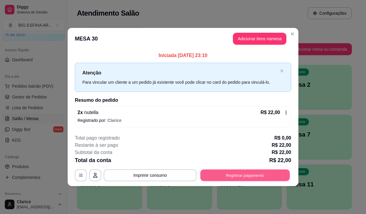
click at [231, 178] on button "Registrar pagamento" at bounding box center [246, 176] width 90 height 12
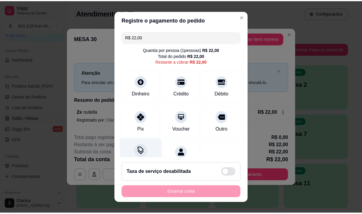
scroll to position [25, 0]
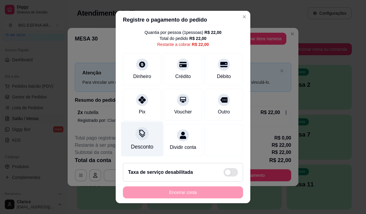
click at [137, 143] on div "Desconto" at bounding box center [142, 147] width 22 height 8
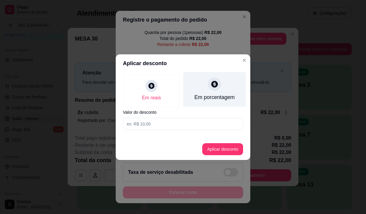
click at [205, 90] on div "Em porcentagem" at bounding box center [214, 89] width 63 height 35
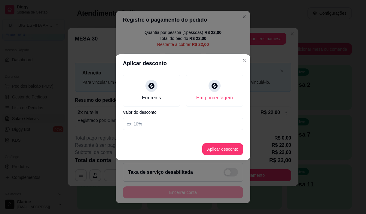
click at [199, 128] on input at bounding box center [183, 124] width 120 height 12
type input "20"
click at [229, 148] on button "Aplicar desconto" at bounding box center [222, 149] width 39 height 12
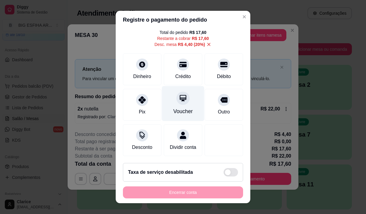
click at [180, 108] on div "Voucher" at bounding box center [183, 112] width 20 height 8
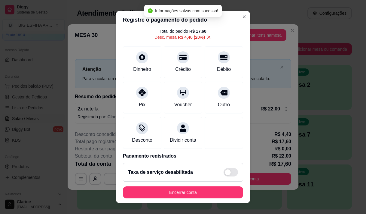
type input "R$ 0,00"
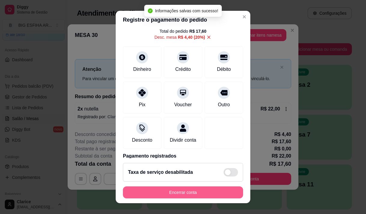
click at [193, 192] on button "Encerrar conta" at bounding box center [183, 193] width 120 height 12
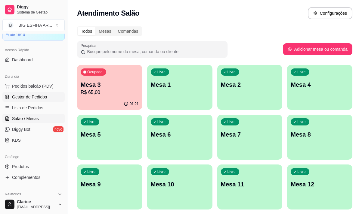
click at [39, 99] on span "Gestor de Pedidos" at bounding box center [29, 97] width 35 height 6
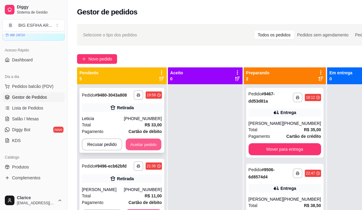
click at [140, 142] on button "Aceitar pedido" at bounding box center [143, 145] width 35 height 12
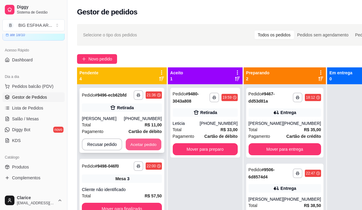
click at [151, 141] on button "Aceitar pedido" at bounding box center [143, 145] width 35 height 12
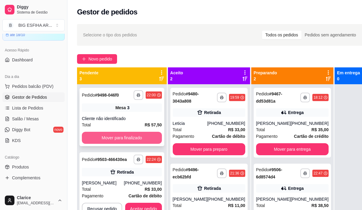
click at [151, 142] on button "Mover para finalizado" at bounding box center [122, 138] width 80 height 12
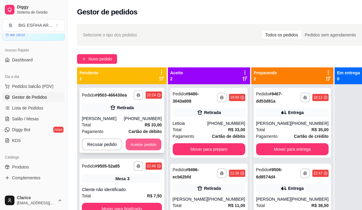
click at [152, 139] on button "Aceitar pedido" at bounding box center [143, 145] width 35 height 12
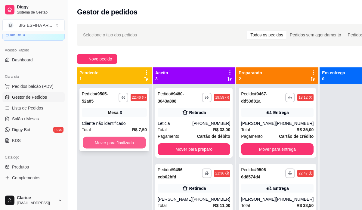
click at [143, 141] on button "Mover para finalizado" at bounding box center [114, 143] width 63 height 12
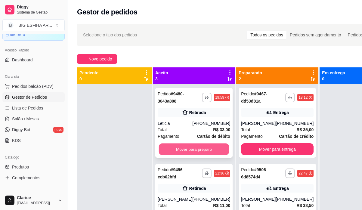
click at [180, 150] on button "Mover para preparo" at bounding box center [194, 149] width 70 height 12
click at [181, 150] on button "Mover para preparo" at bounding box center [194, 149] width 72 height 12
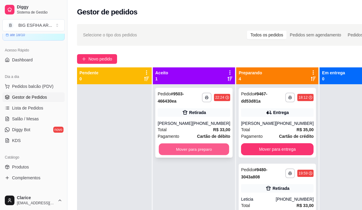
click at [182, 150] on button "Mover para preparo" at bounding box center [194, 149] width 70 height 12
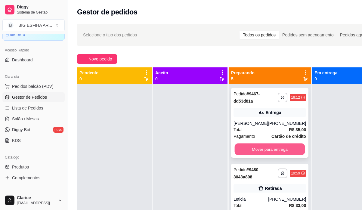
click at [240, 155] on button "Mover para entrega" at bounding box center [270, 149] width 70 height 12
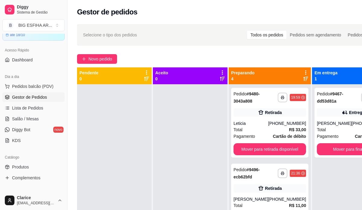
click at [240, 155] on div "**********" at bounding box center [269, 123] width 77 height 70
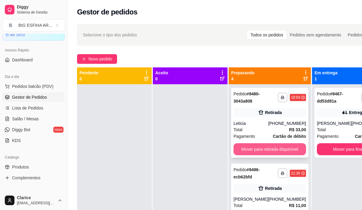
click at [287, 152] on button "Mover para retirada disponível" at bounding box center [269, 149] width 72 height 12
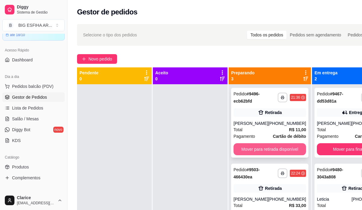
click at [287, 150] on button "Mover para retirada disponível" at bounding box center [269, 149] width 72 height 12
click at [286, 148] on button "Mover para retirada disponível" at bounding box center [270, 149] width 70 height 12
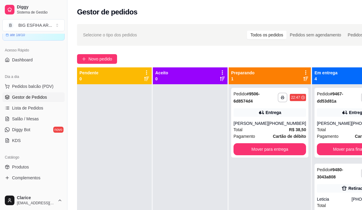
click at [286, 148] on div "**********" at bounding box center [269, 123] width 77 height 70
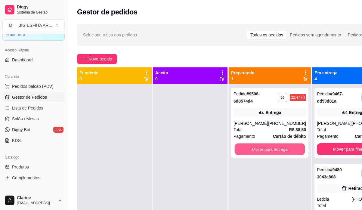
click at [290, 154] on button "Mover para entrega" at bounding box center [270, 149] width 70 height 12
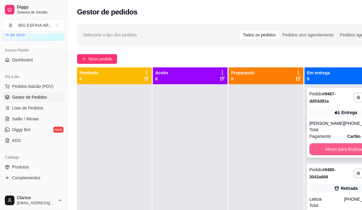
click at [321, 155] on button "Mover para finalizado" at bounding box center [345, 149] width 72 height 12
click at [322, 154] on button "Mover para finalizado" at bounding box center [345, 149] width 72 height 12
click at [322, 153] on button "Mover para finalizado" at bounding box center [345, 149] width 72 height 12
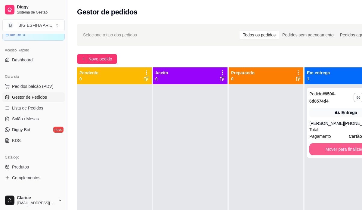
click at [322, 153] on button "Mover para finalizado" at bounding box center [345, 149] width 72 height 12
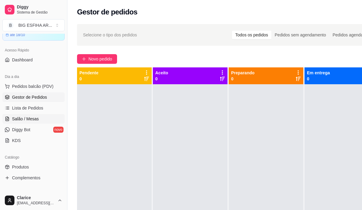
click at [24, 117] on span "Salão / Mesas" at bounding box center [25, 119] width 27 height 6
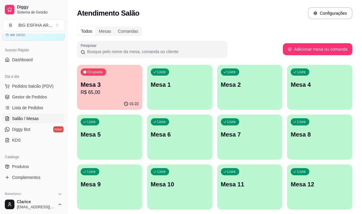
click at [100, 93] on p "R$ 65,00" at bounding box center [110, 92] width 58 height 7
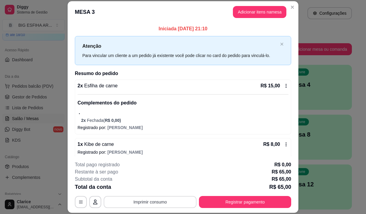
click at [157, 200] on button "Imprimir consumo" at bounding box center [150, 202] width 93 height 12
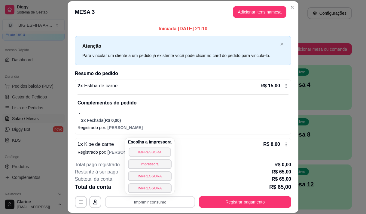
click at [144, 154] on button "IMPRESSORA" at bounding box center [150, 152] width 42 height 9
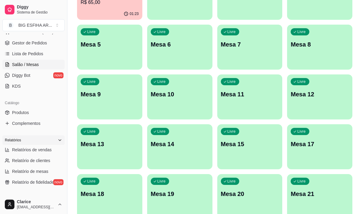
scroll to position [90, 0]
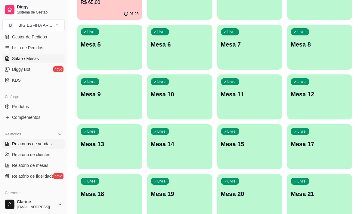
click at [34, 143] on span "Relatórios de vendas" at bounding box center [32, 144] width 40 height 6
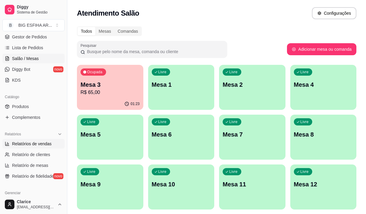
select select "ALL"
select select "0"
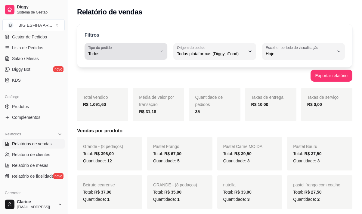
click at [135, 53] on span "Todos" at bounding box center [122, 54] width 68 height 6
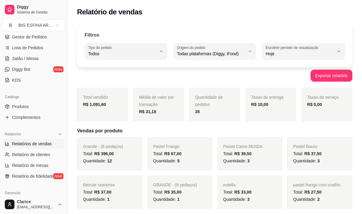
click at [133, 72] on li "Todos" at bounding box center [125, 68] width 75 height 9
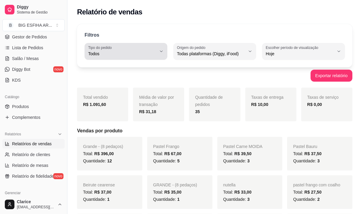
click at [160, 45] on button "Tipo do pedido Todos" at bounding box center [125, 51] width 83 height 17
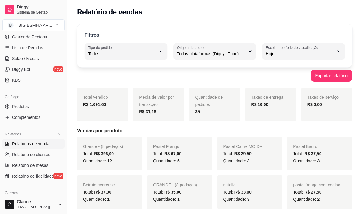
click at [114, 78] on span "Entrega" at bounding box center [123, 78] width 64 height 6
type input "DELIVERY"
select select "DELIVERY"
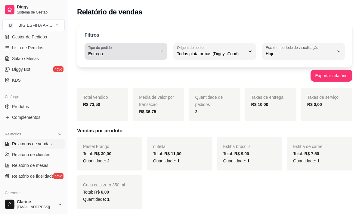
click at [103, 53] on span "Entrega" at bounding box center [122, 54] width 68 height 6
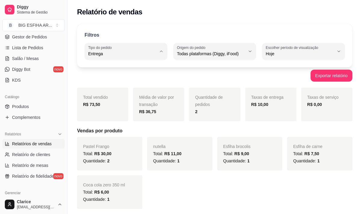
click at [107, 70] on span "Todos" at bounding box center [123, 68] width 64 height 6
type input "ALL"
select select "ALL"
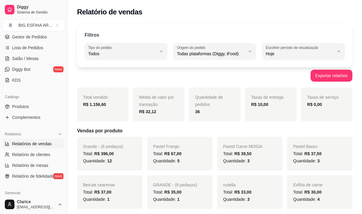
click at [49, 112] on ul "Produtos Complementos" at bounding box center [33, 112] width 62 height 20
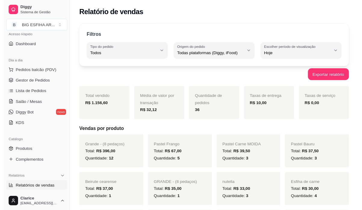
scroll to position [30, 0]
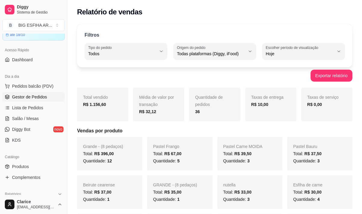
click at [38, 97] on span "Gestor de Pedidos" at bounding box center [29, 97] width 35 height 6
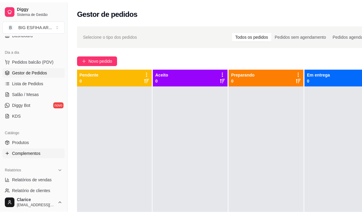
scroll to position [90, 0]
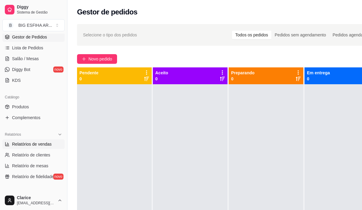
click at [33, 143] on span "Relatórios de vendas" at bounding box center [32, 144] width 40 height 6
select select "ALL"
select select "0"
